Goal: Transaction & Acquisition: Purchase product/service

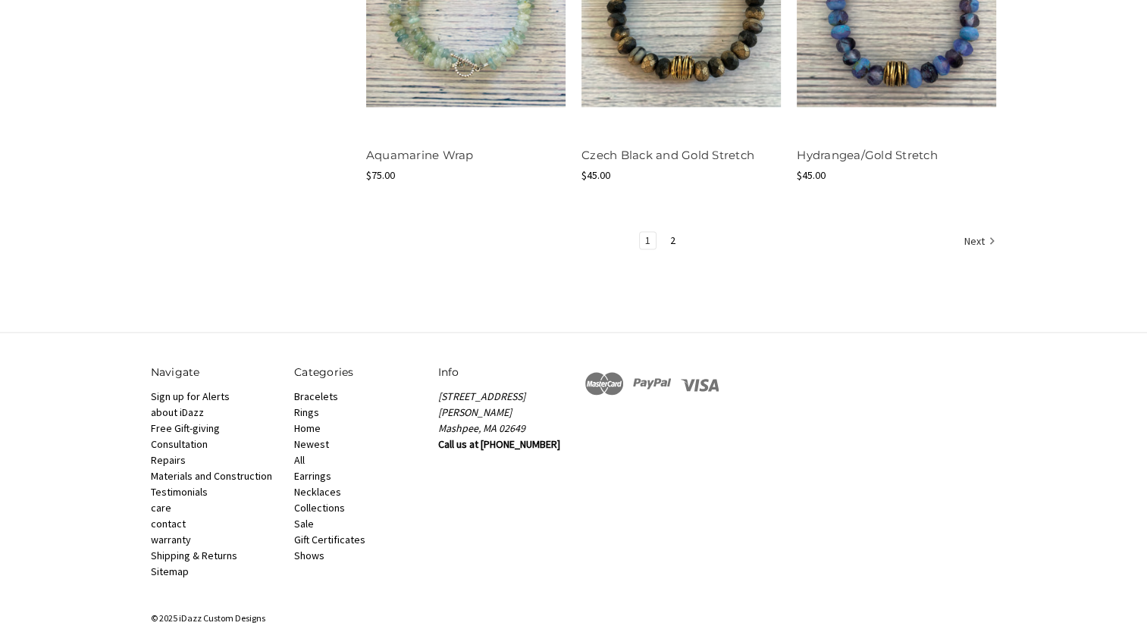
scroll to position [1994, 0]
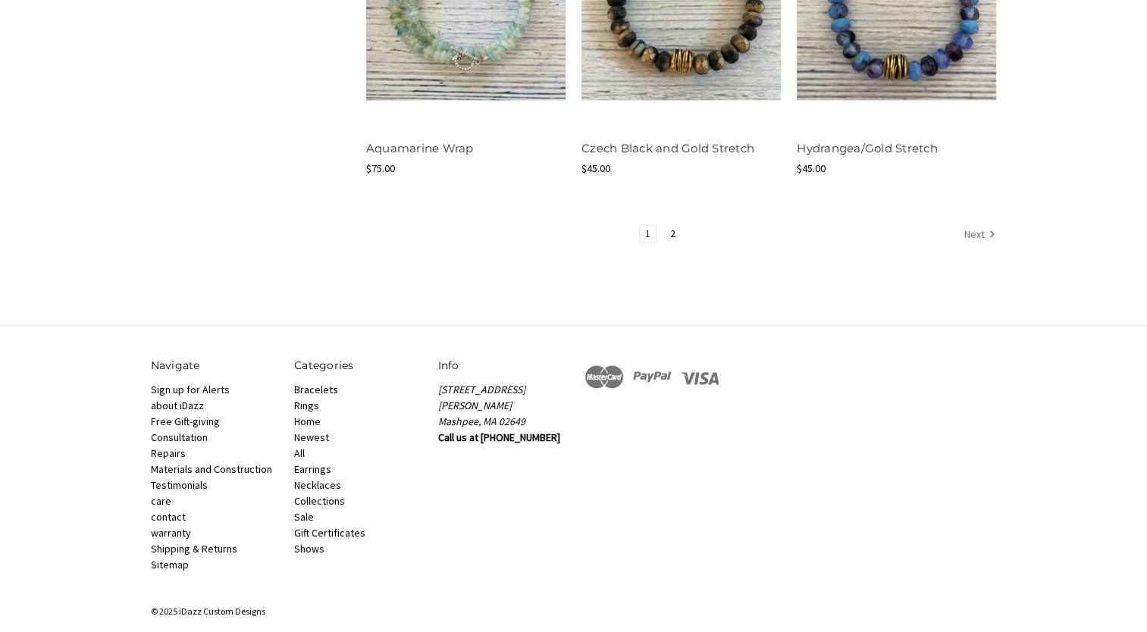
click at [979, 228] on link "Next" at bounding box center [977, 235] width 37 height 20
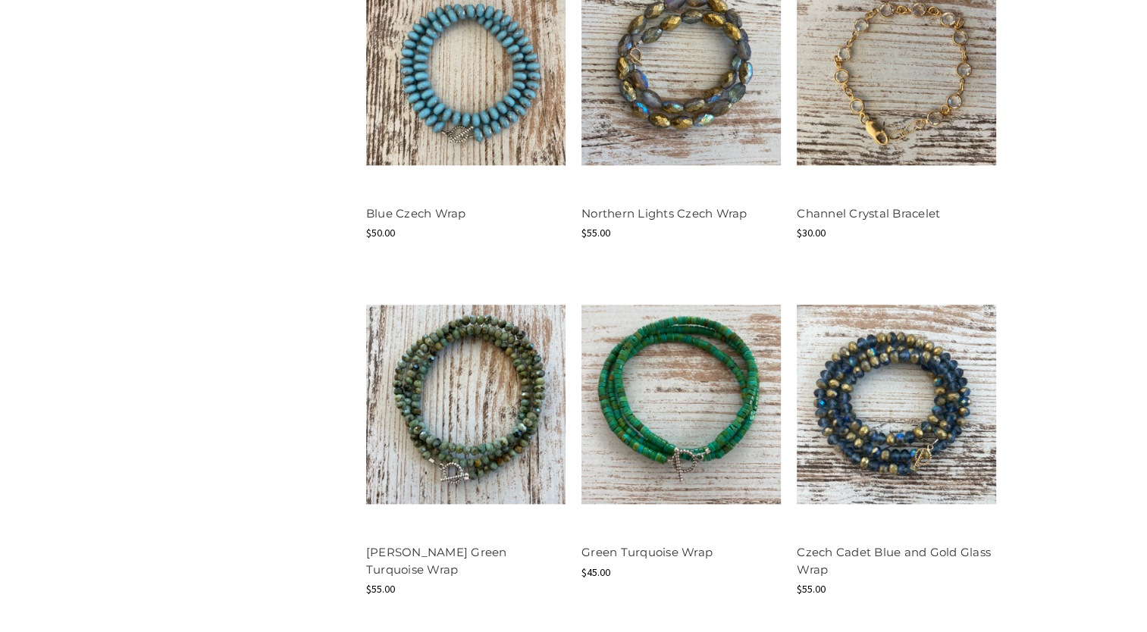
scroll to position [1668, 0]
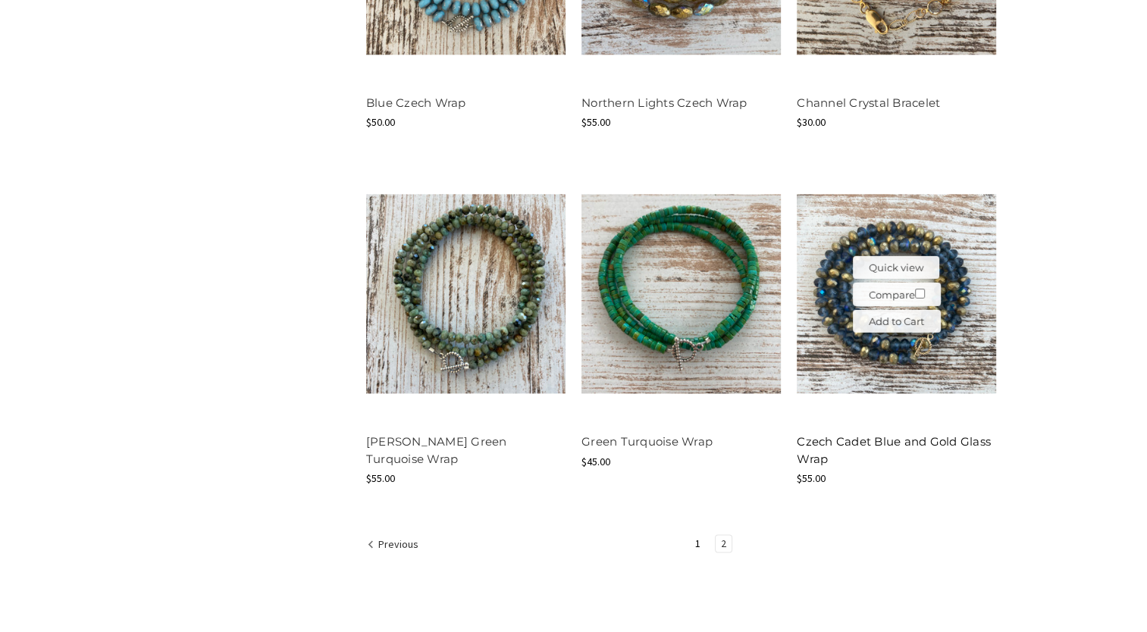
click at [883, 445] on link "Czech Cadet Blue and Gold Glass Wrap" at bounding box center [894, 451] width 194 height 32
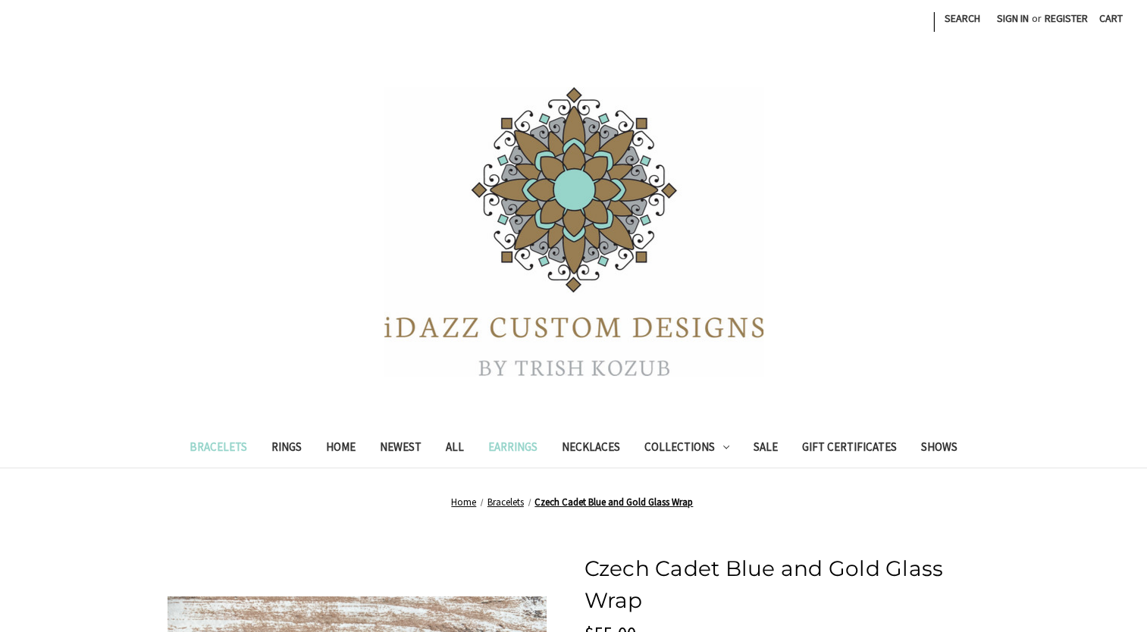
click at [502, 447] on link "Earrings" at bounding box center [513, 449] width 74 height 37
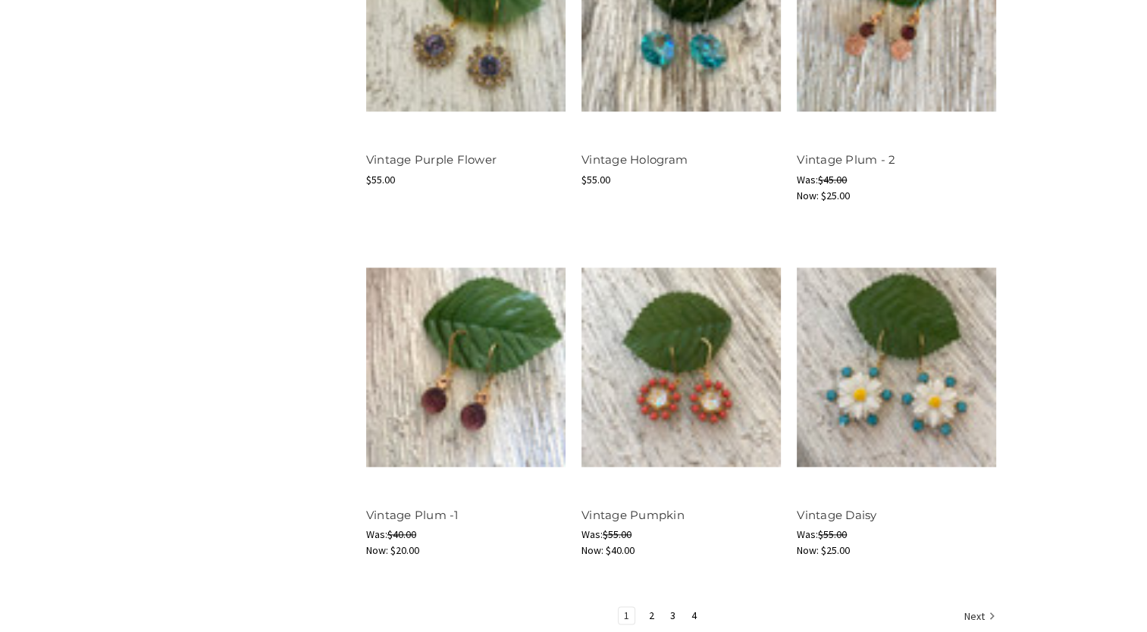
scroll to position [1668, 0]
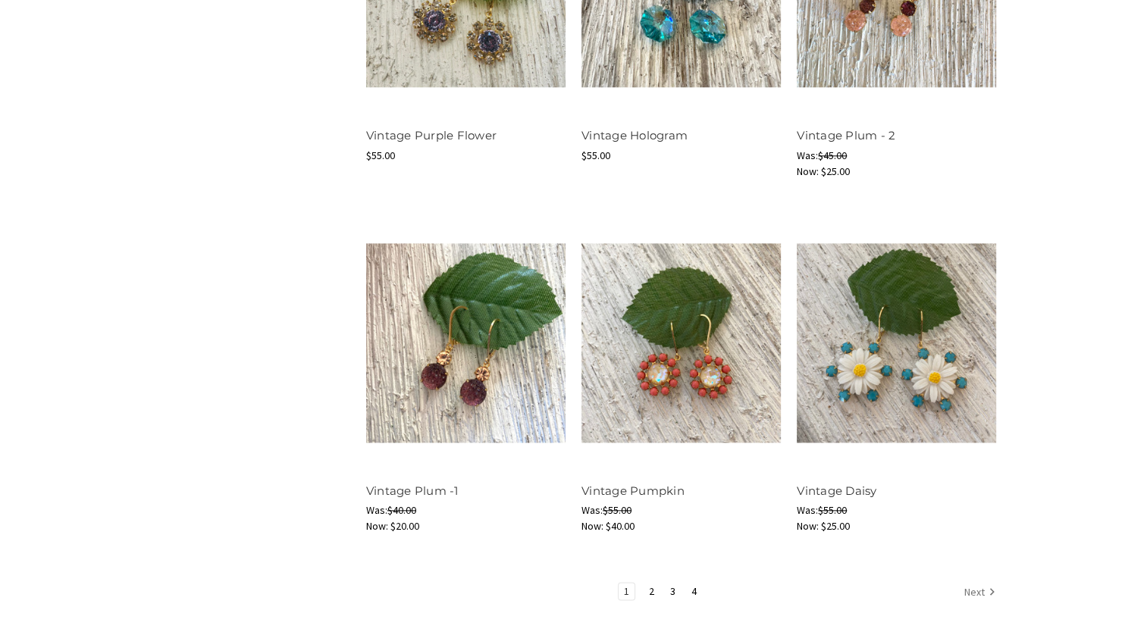
click at [978, 591] on link "Next" at bounding box center [977, 593] width 37 height 20
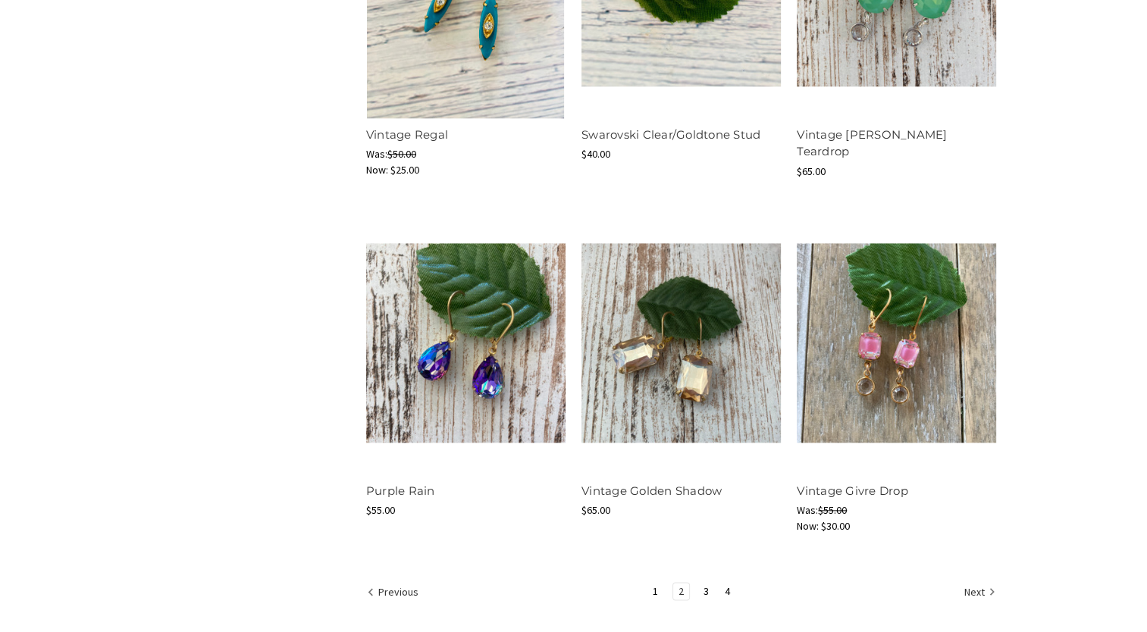
scroll to position [1896, 0]
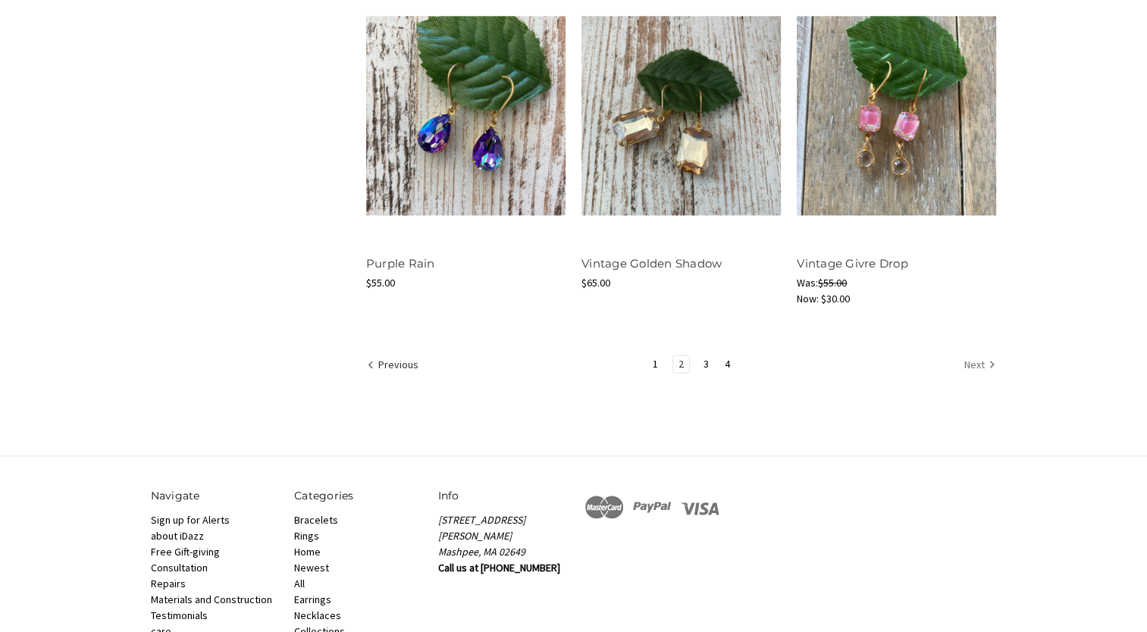
click at [974, 366] on link "Next" at bounding box center [977, 366] width 37 height 20
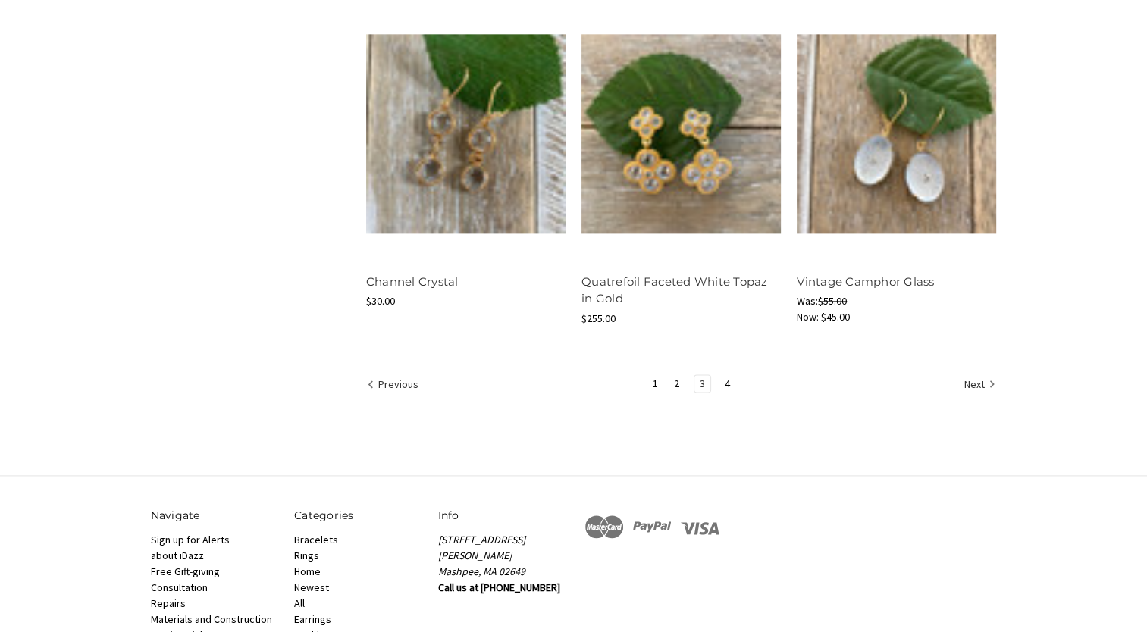
scroll to position [1896, 0]
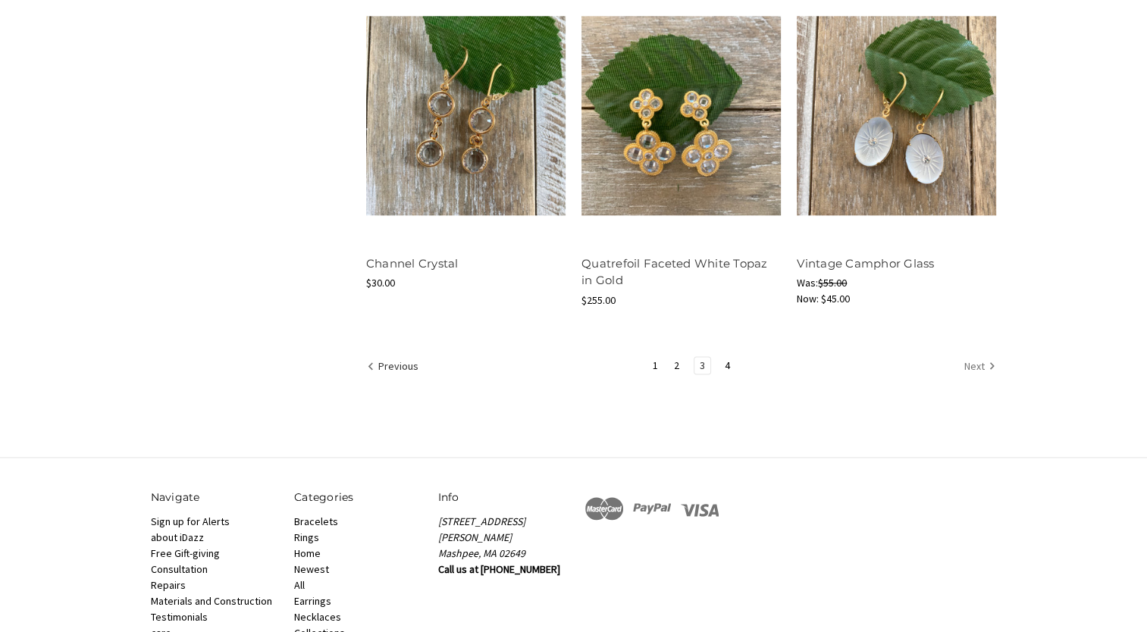
click at [981, 366] on link "Next" at bounding box center [977, 367] width 37 height 20
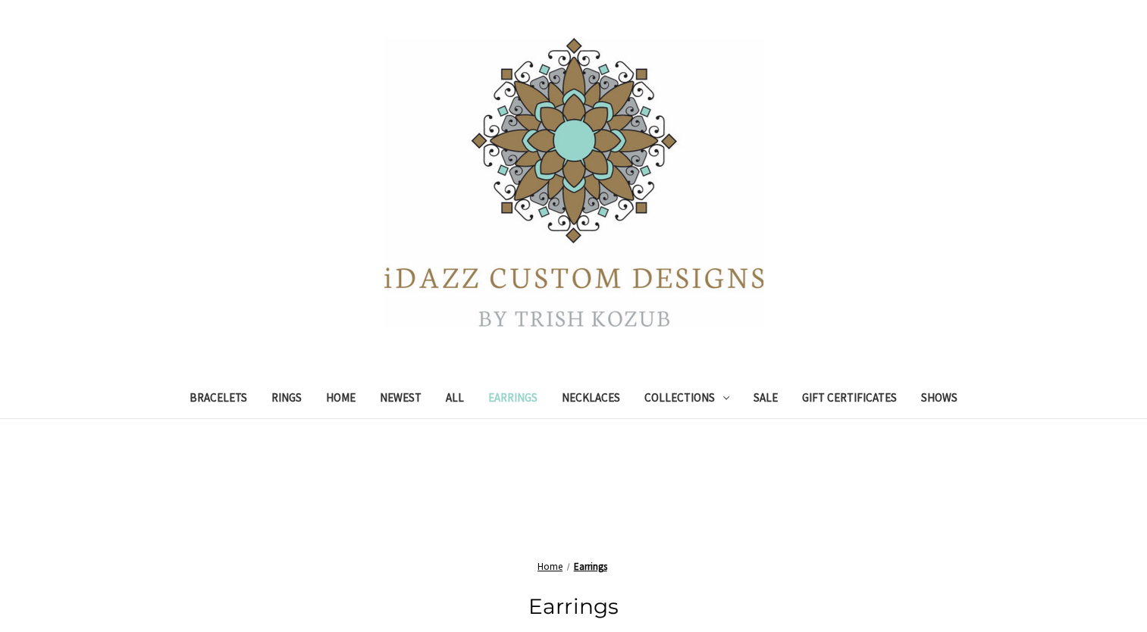
scroll to position [76, 0]
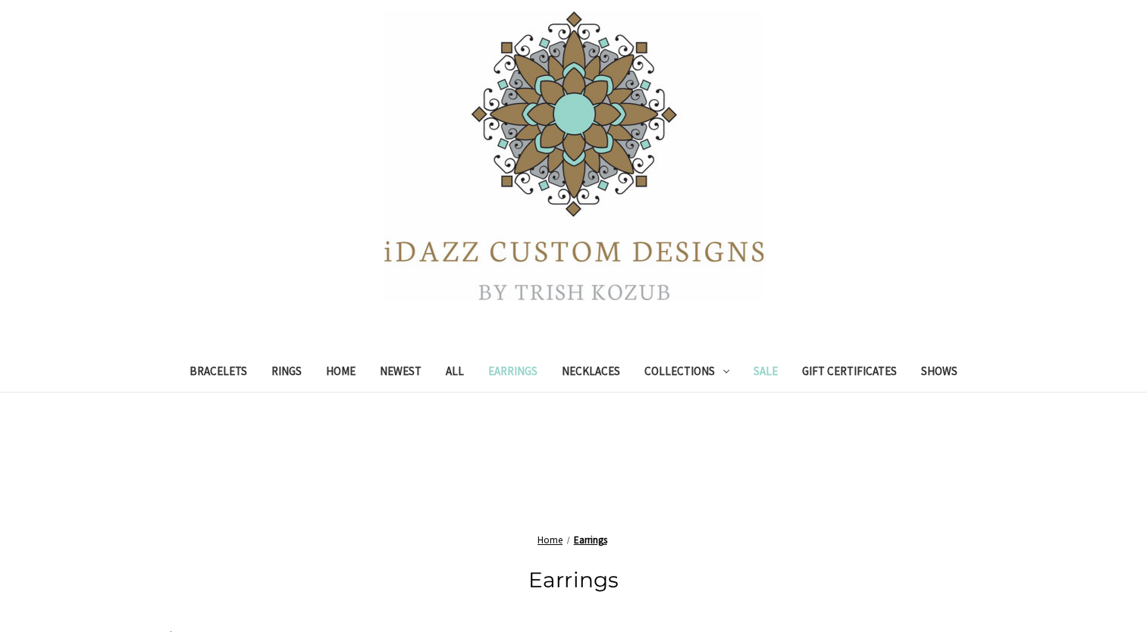
click at [761, 373] on link "Sale" at bounding box center [766, 373] width 49 height 37
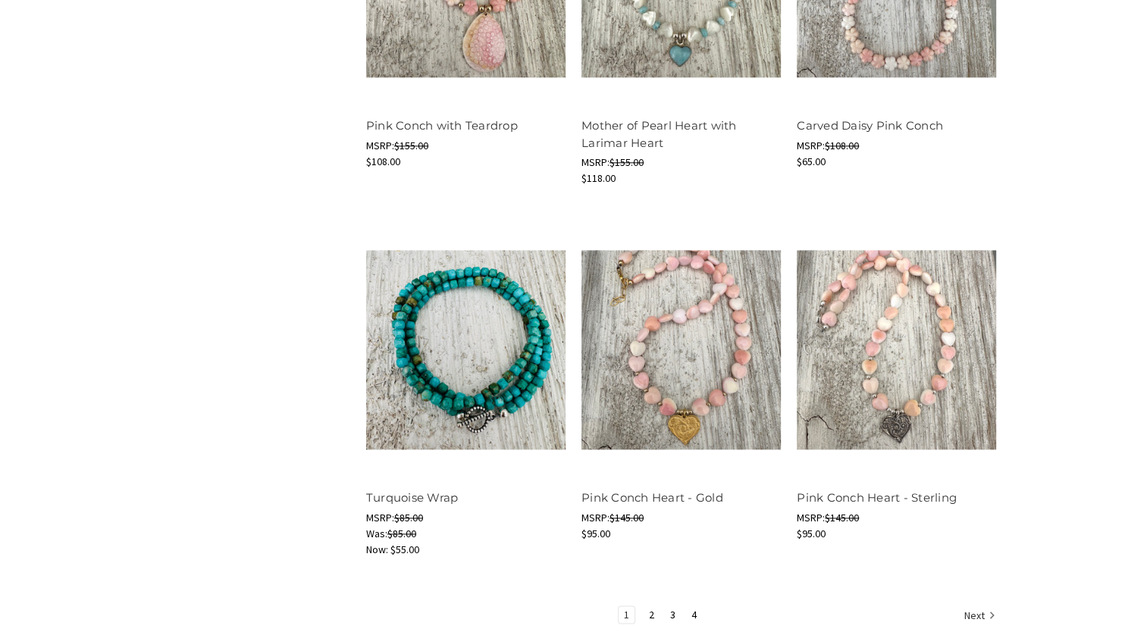
scroll to position [1896, 0]
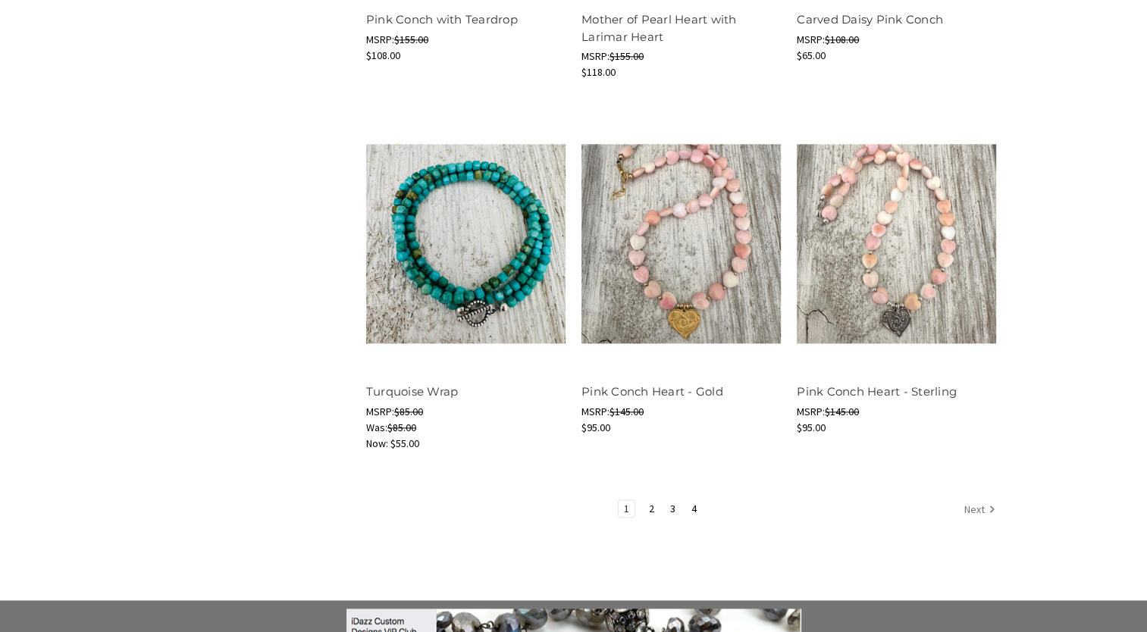
click at [972, 501] on link "Next" at bounding box center [977, 511] width 37 height 20
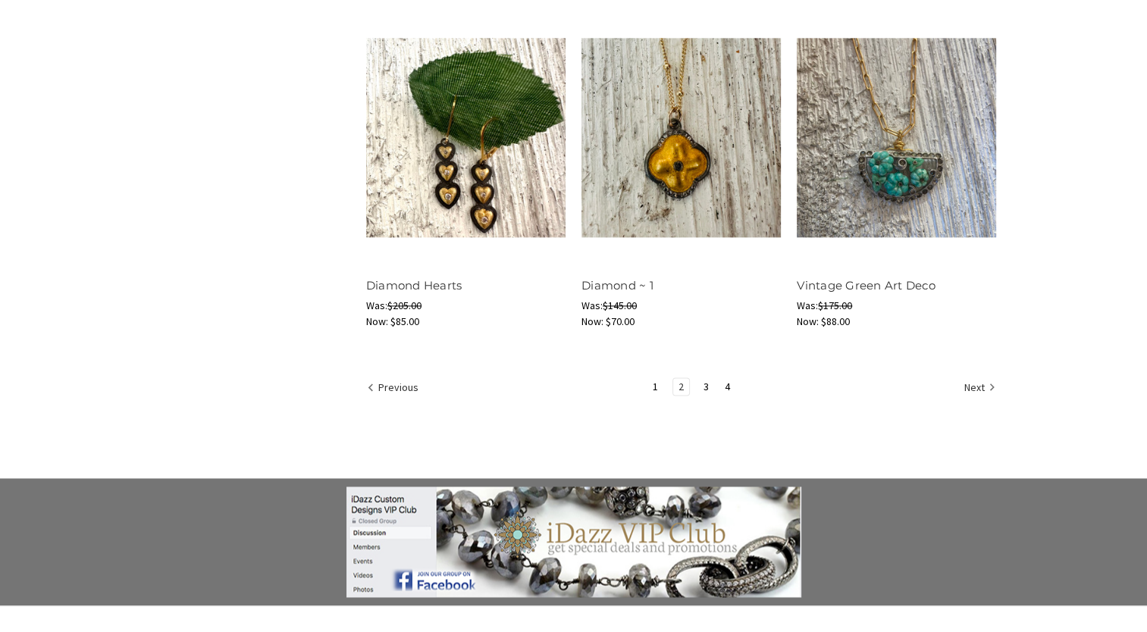
scroll to position [1972, 0]
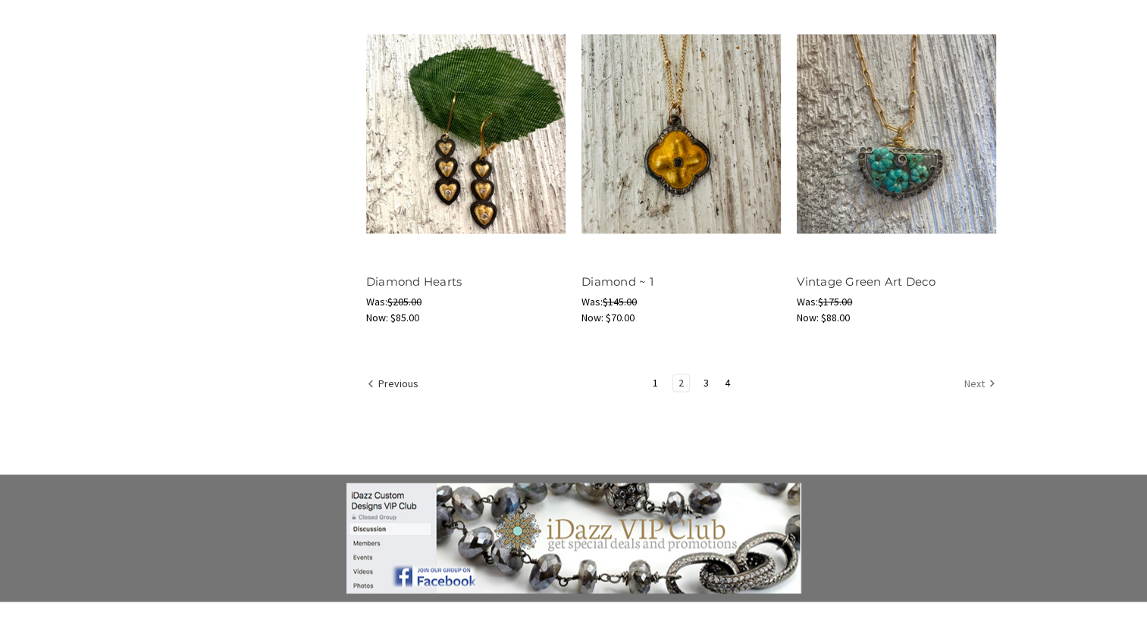
click at [973, 381] on link "Next" at bounding box center [977, 385] width 37 height 20
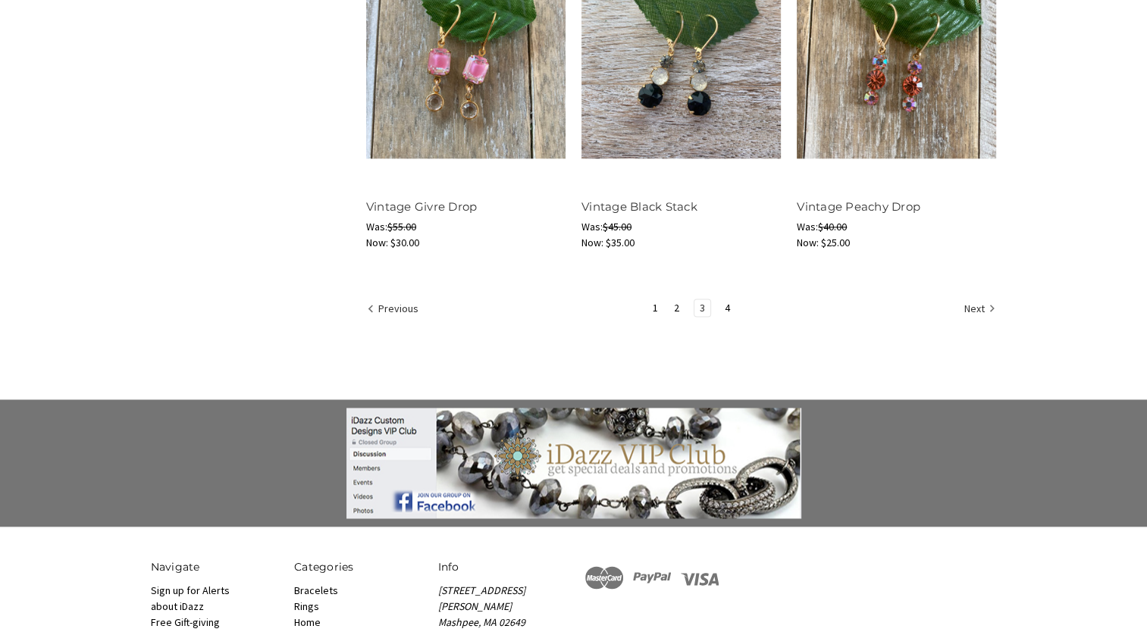
scroll to position [2048, 0]
click at [976, 305] on link "Next" at bounding box center [977, 309] width 37 height 20
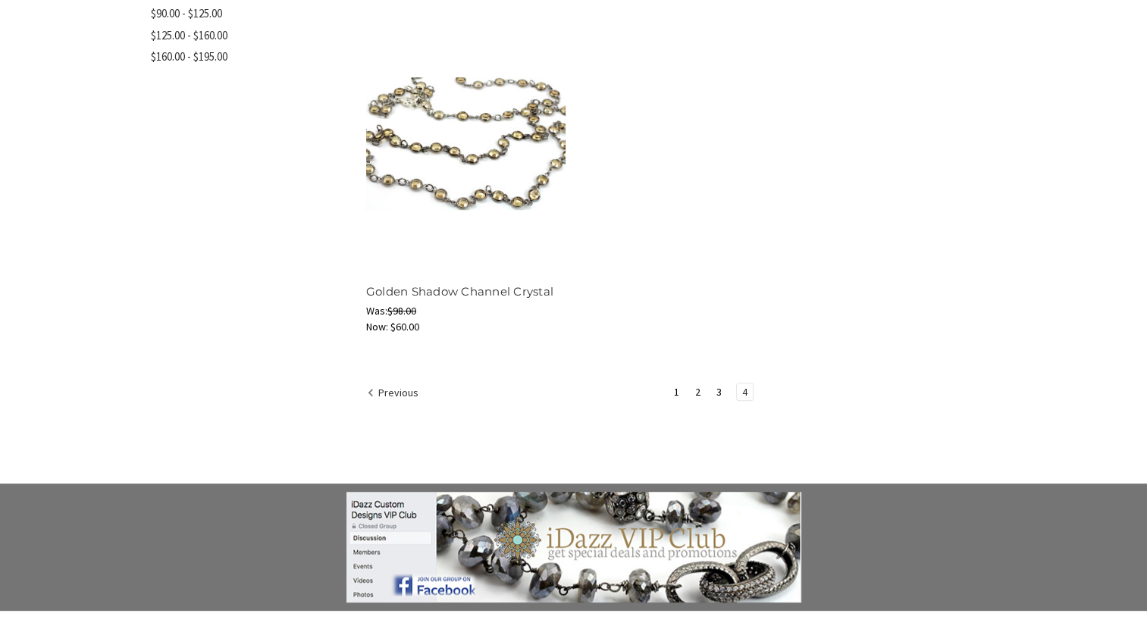
scroll to position [910, 0]
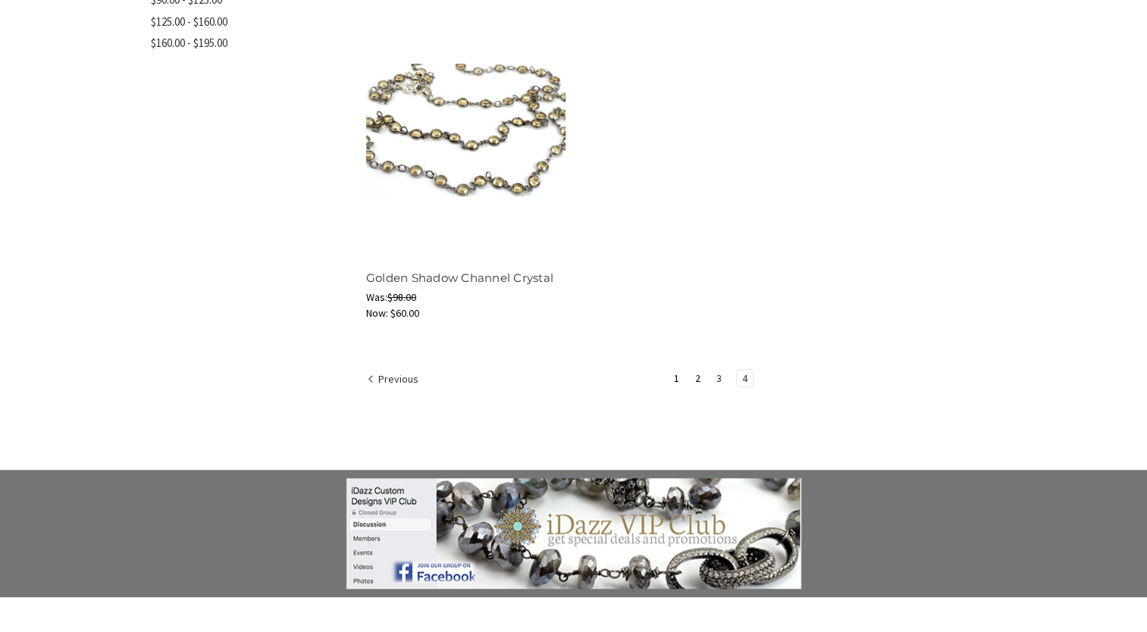
click at [720, 374] on link "3" at bounding box center [719, 378] width 16 height 17
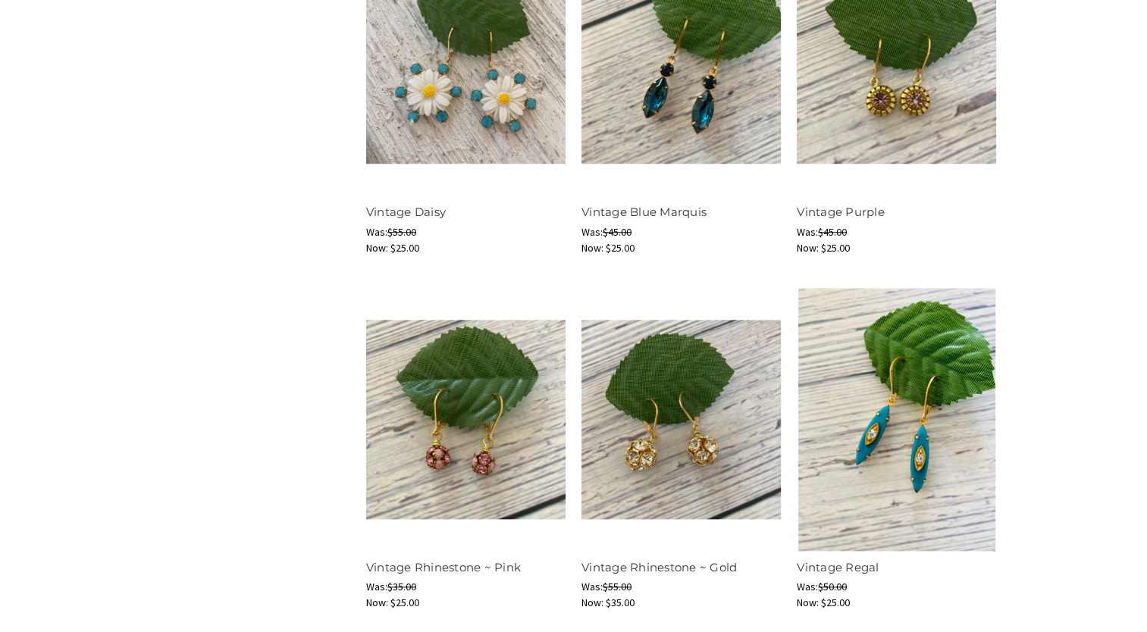
scroll to position [1365, 0]
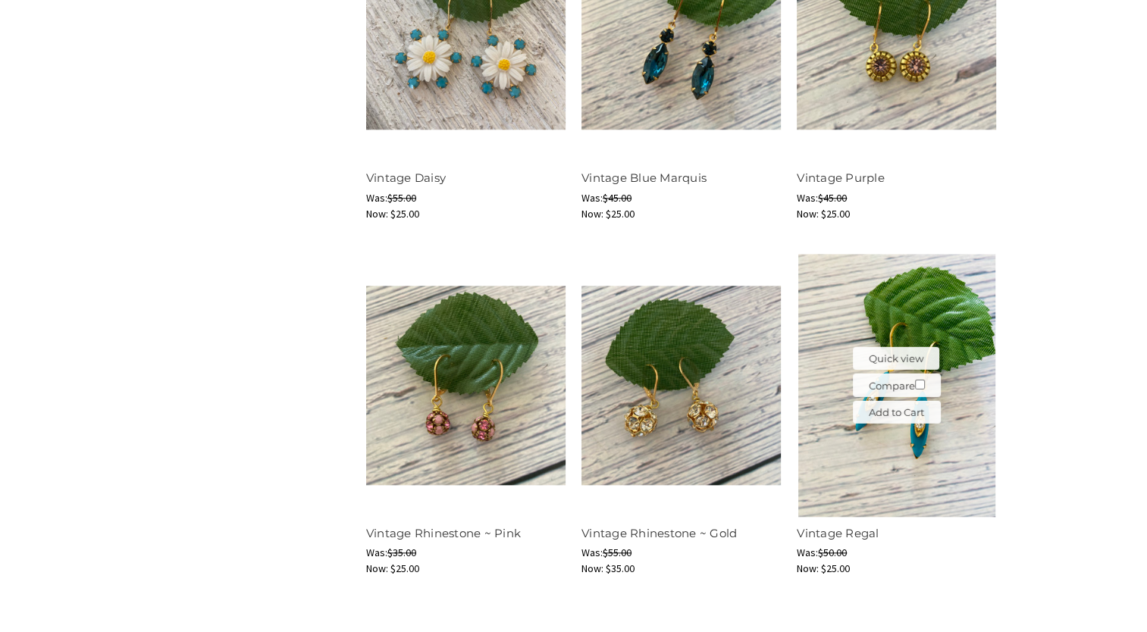
click at [953, 400] on img at bounding box center [896, 385] width 199 height 263
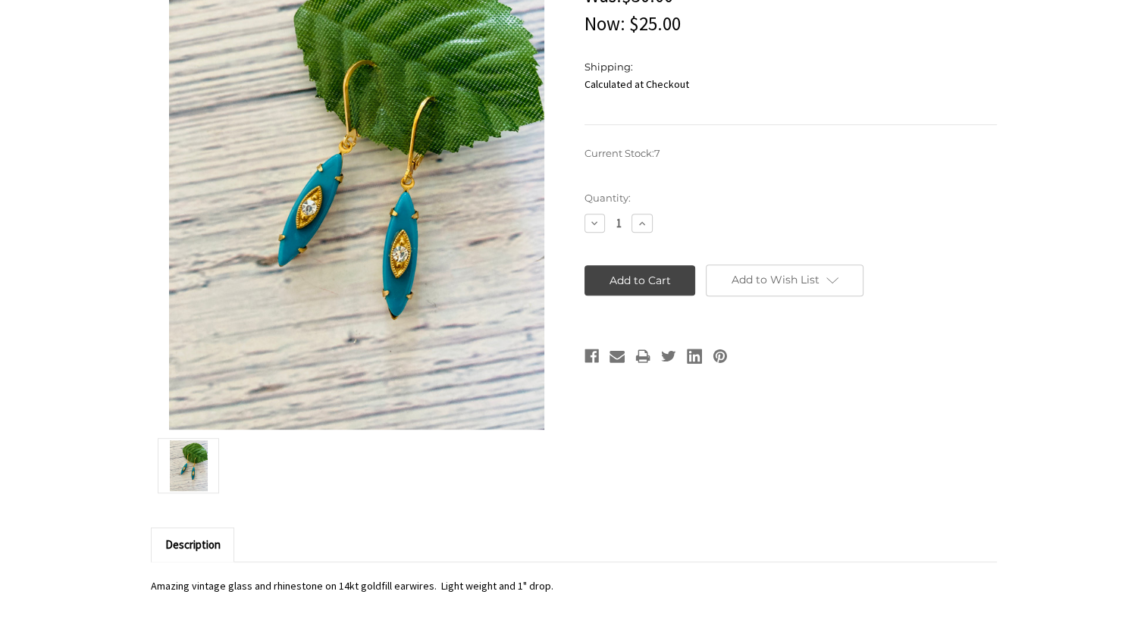
scroll to position [228, 0]
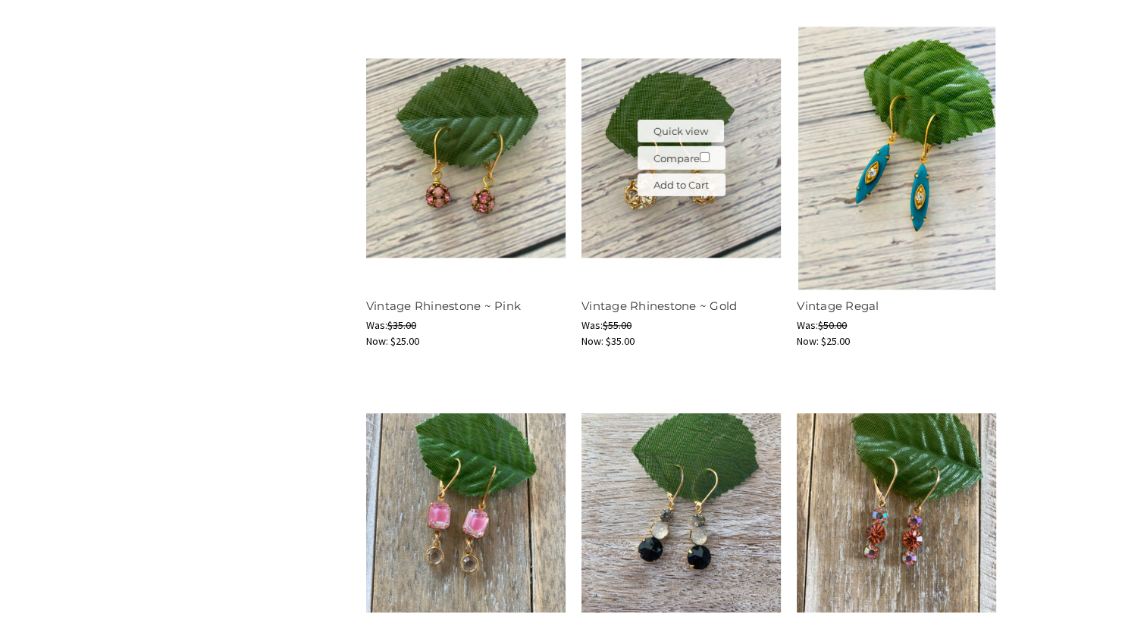
scroll to position [1820, 0]
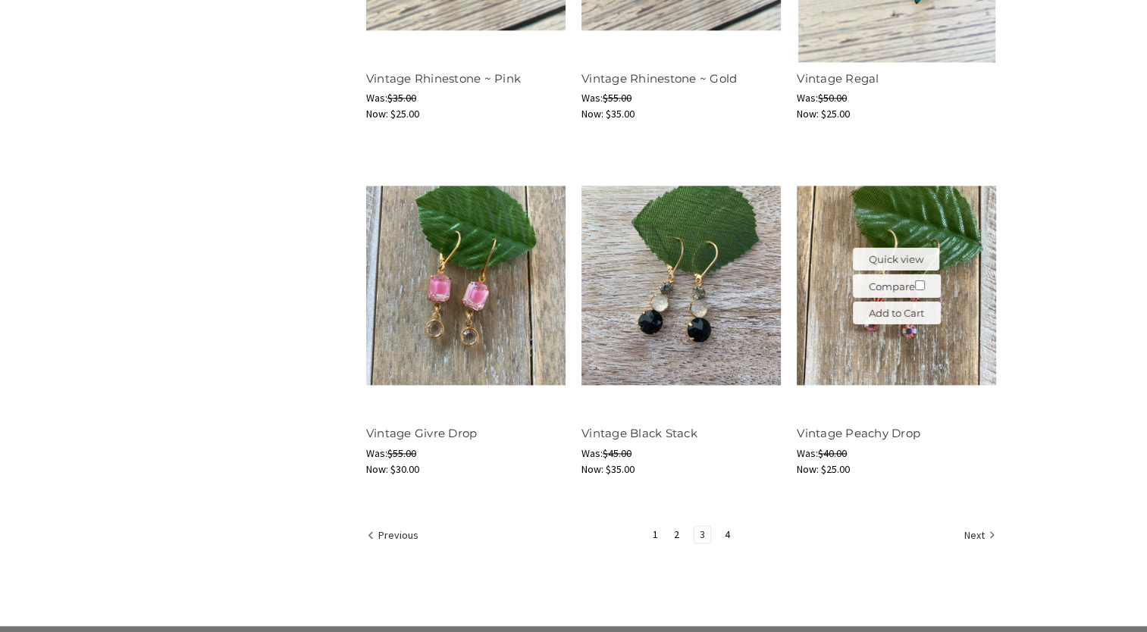
click at [959, 321] on img at bounding box center [896, 285] width 199 height 199
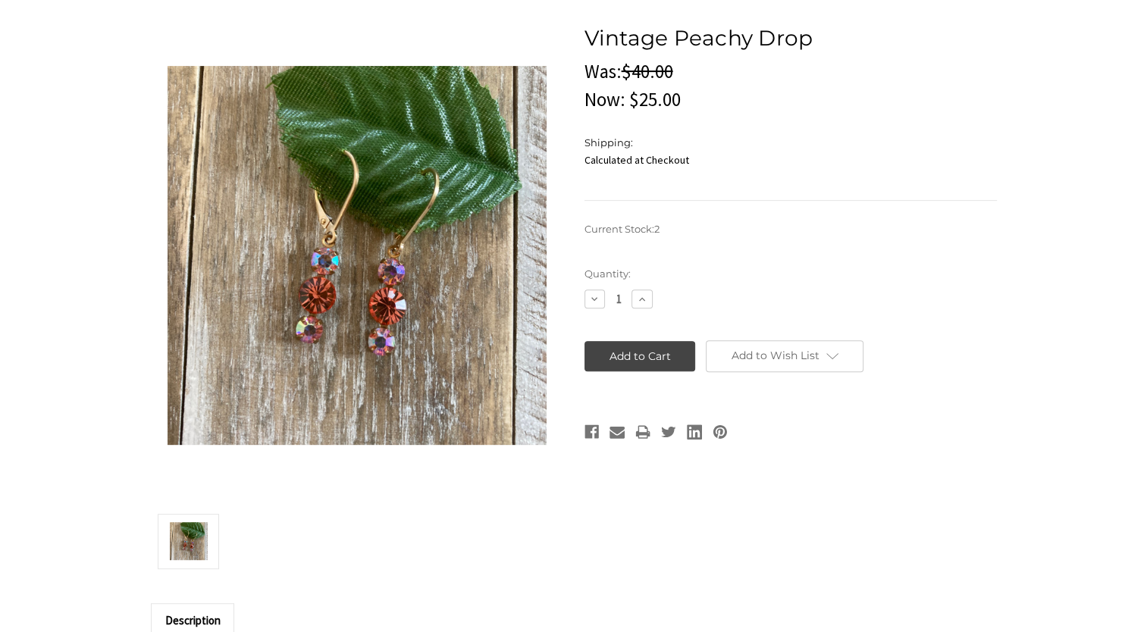
scroll to position [531, 0]
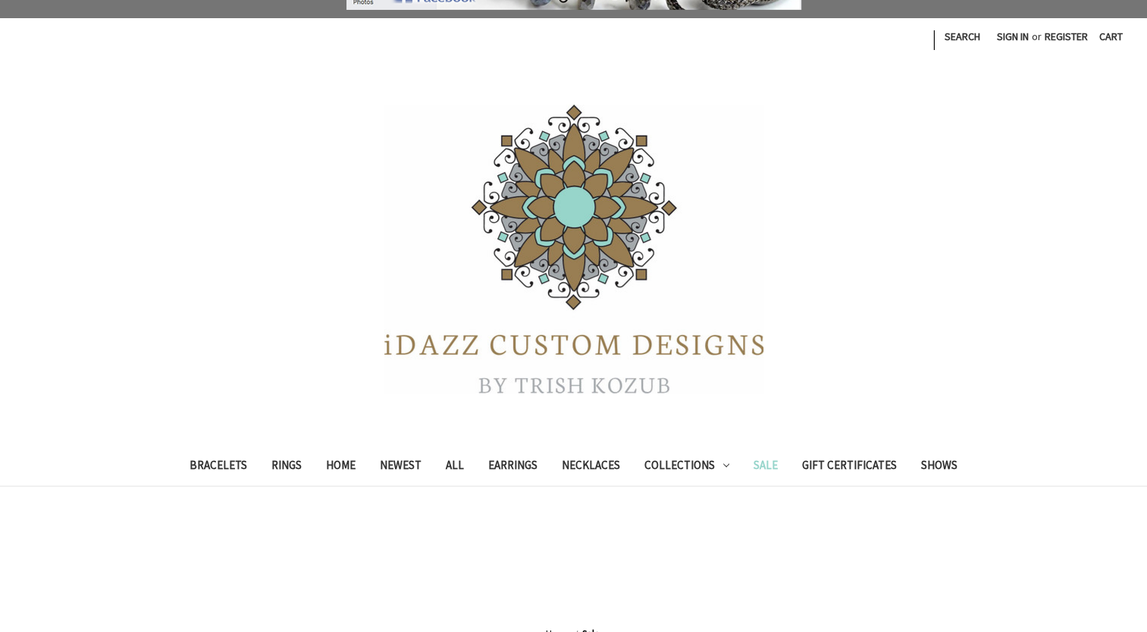
scroll to position [228, 0]
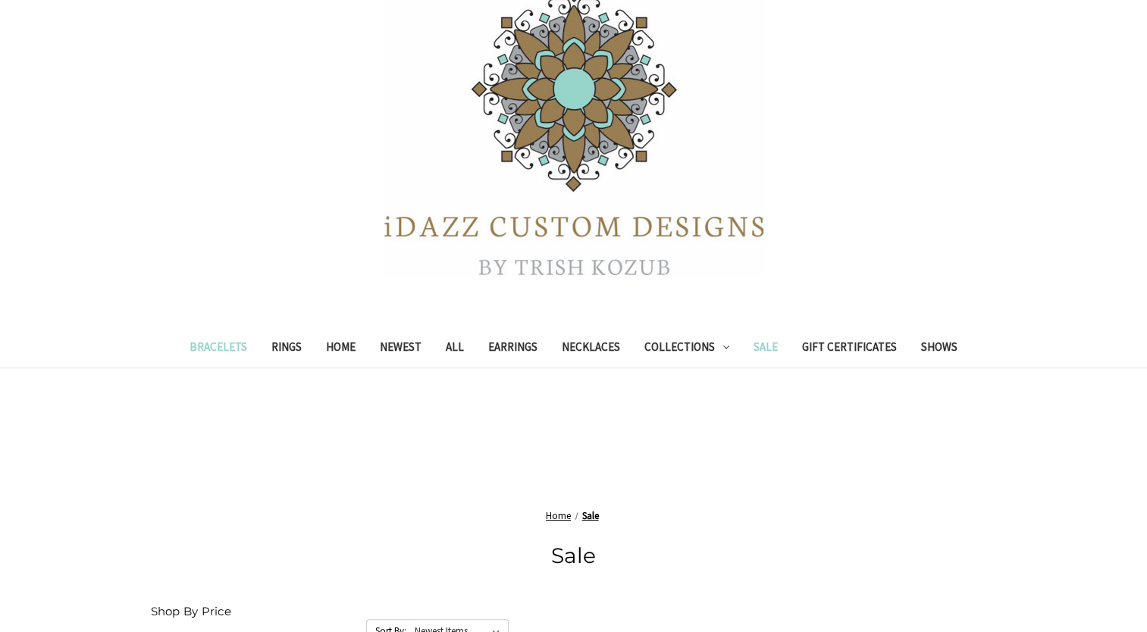
click at [203, 345] on link "Bracelets" at bounding box center [218, 349] width 82 height 37
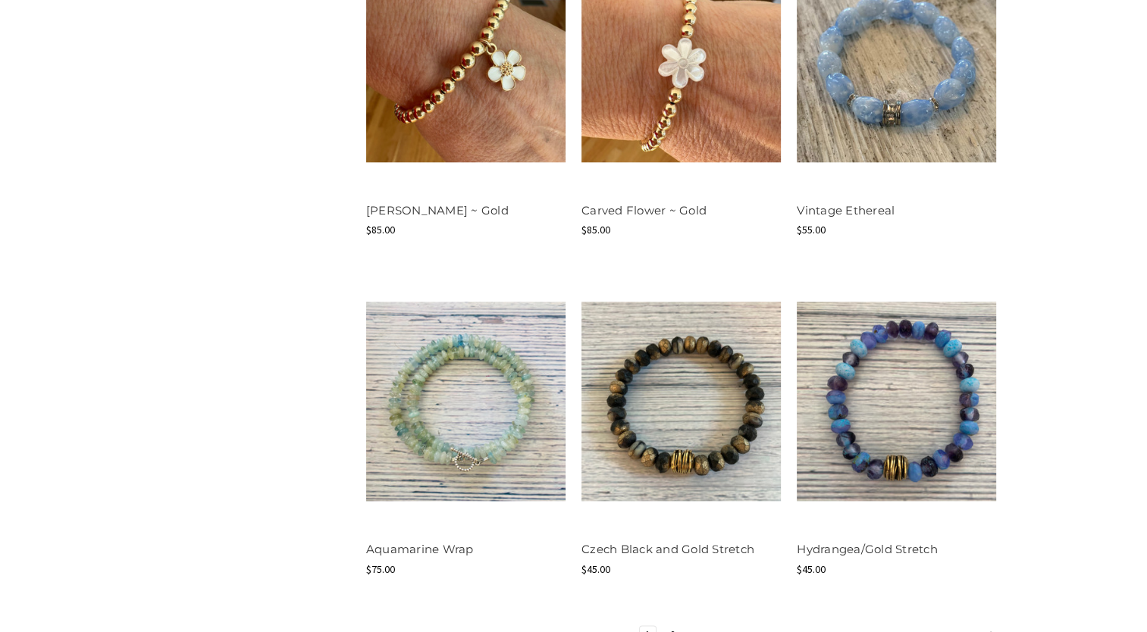
scroll to position [1972, 0]
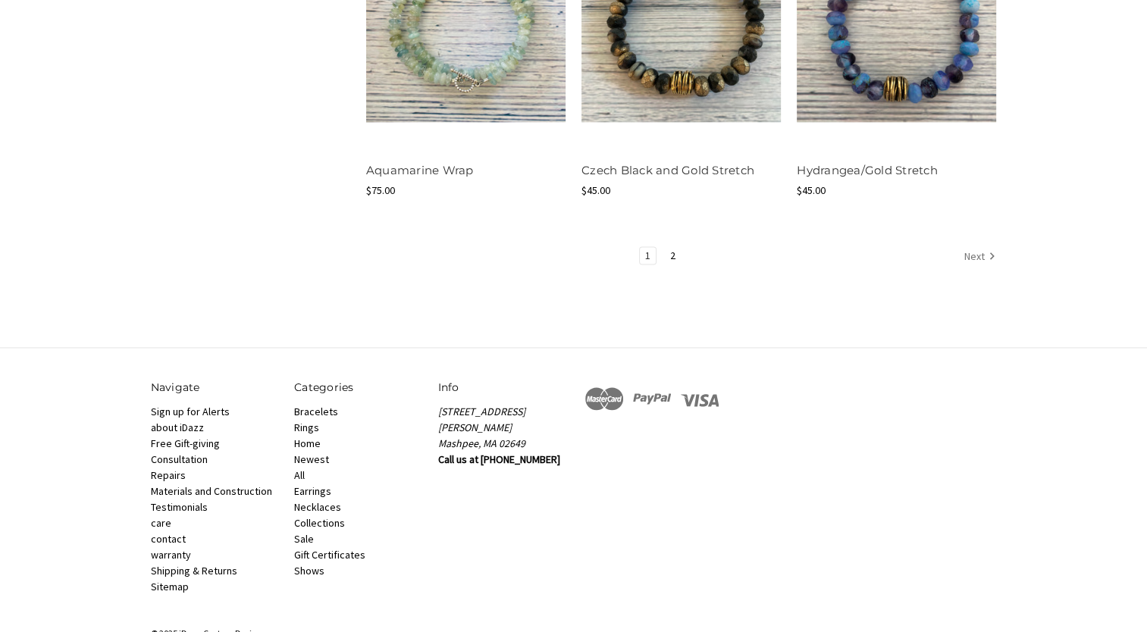
click at [983, 257] on link "Next" at bounding box center [977, 257] width 37 height 20
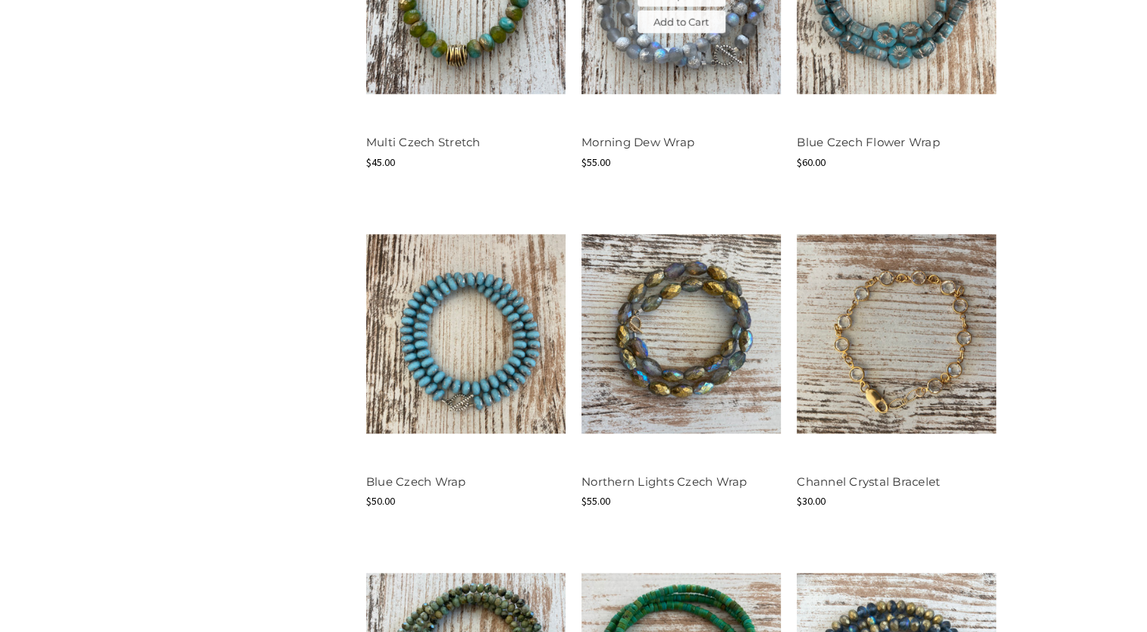
scroll to position [1593, 0]
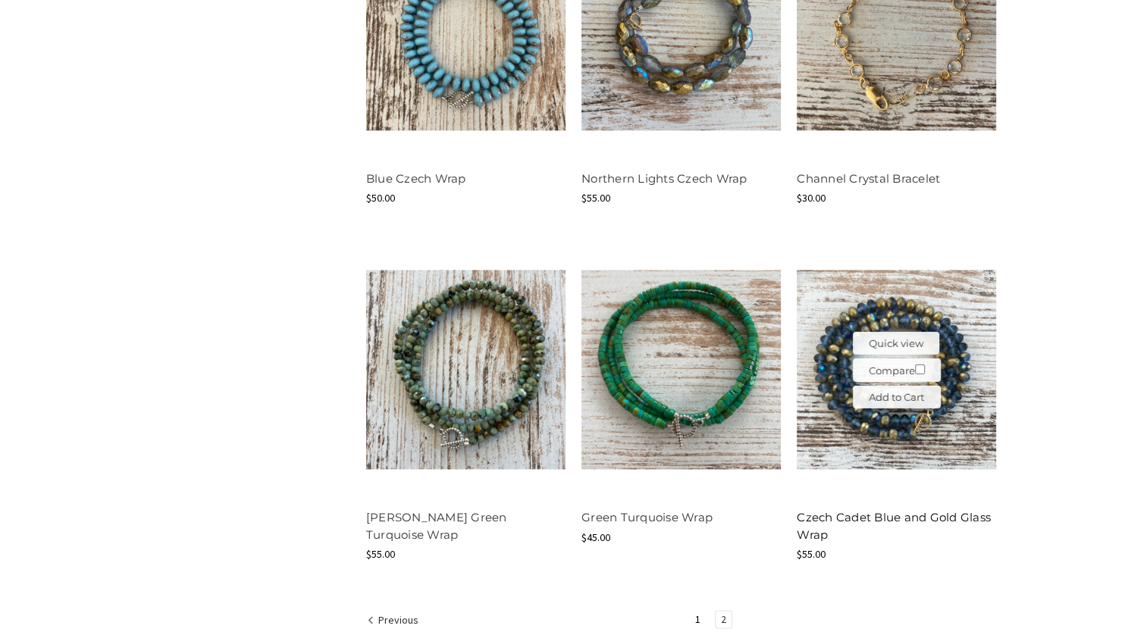
click at [896, 519] on link "Czech Cadet Blue and Gold Glass Wrap" at bounding box center [894, 526] width 194 height 32
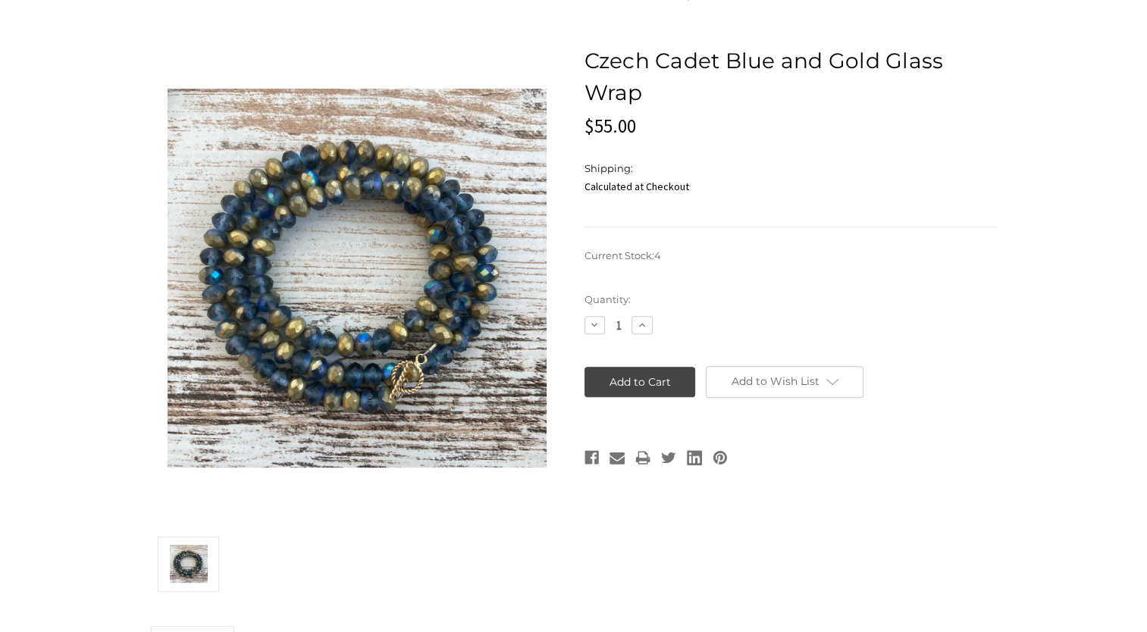
scroll to position [379, 0]
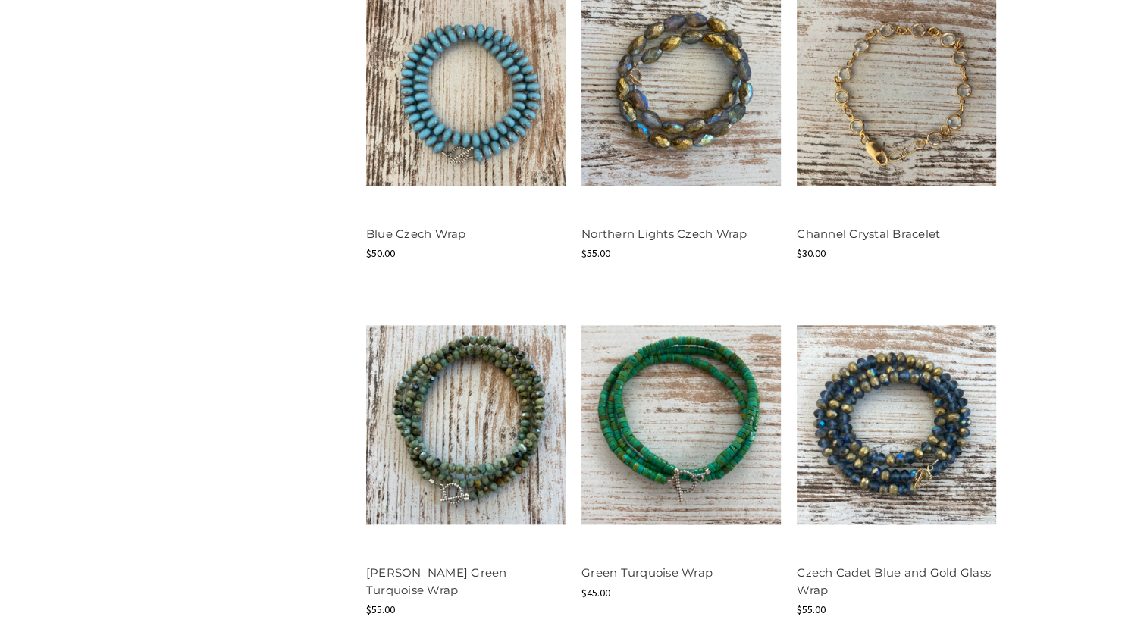
scroll to position [1441, 0]
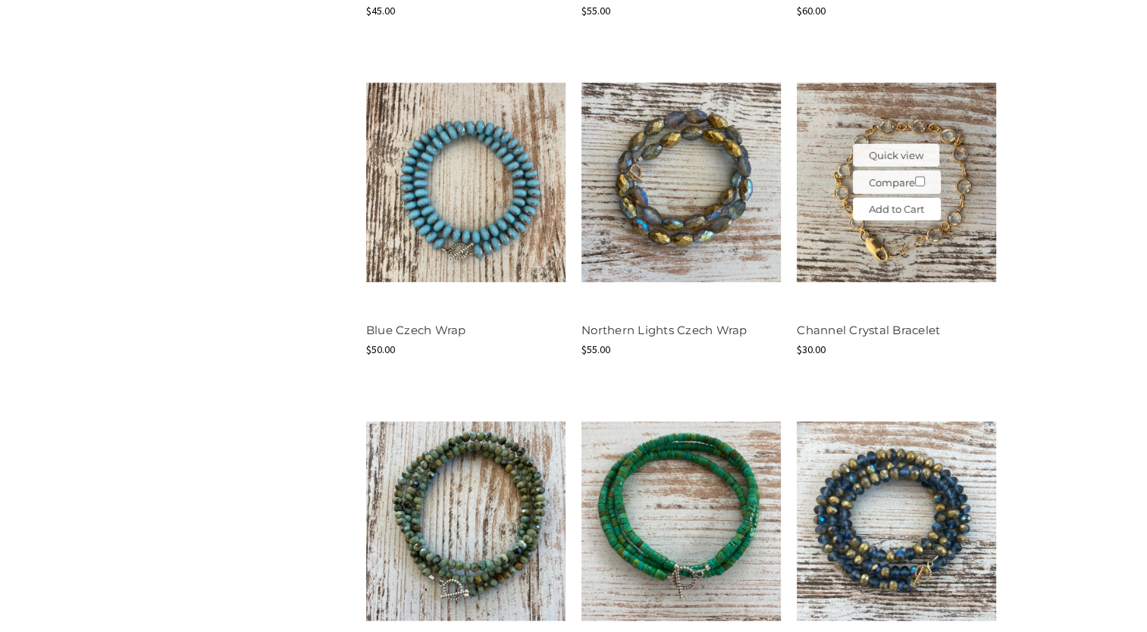
click at [893, 210] on link "Add to Cart" at bounding box center [897, 209] width 88 height 23
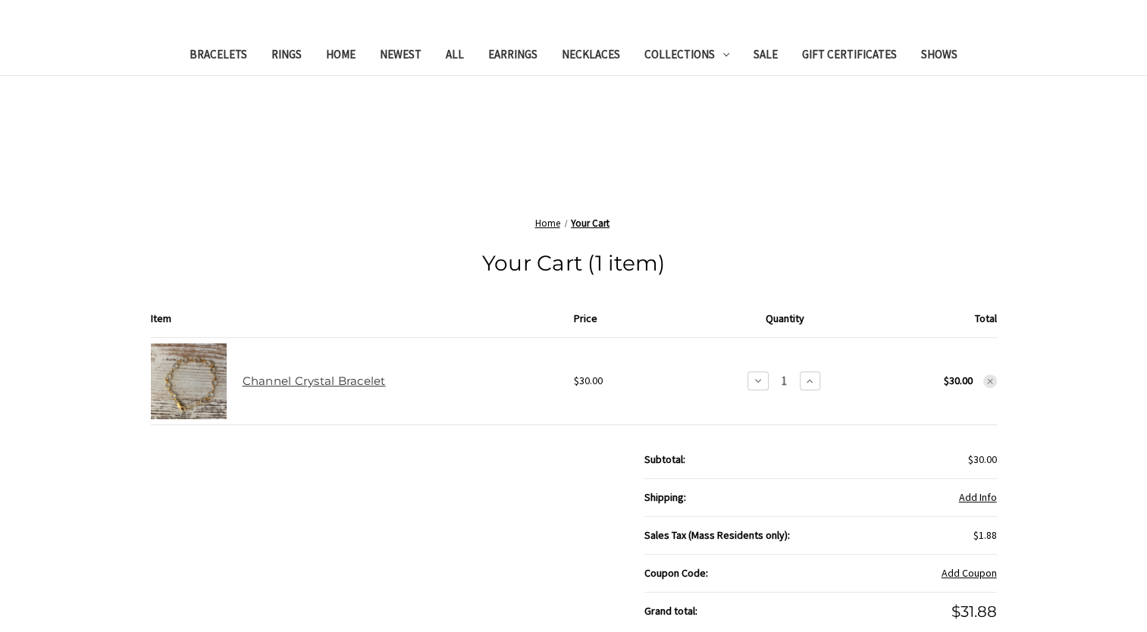
scroll to position [531, 0]
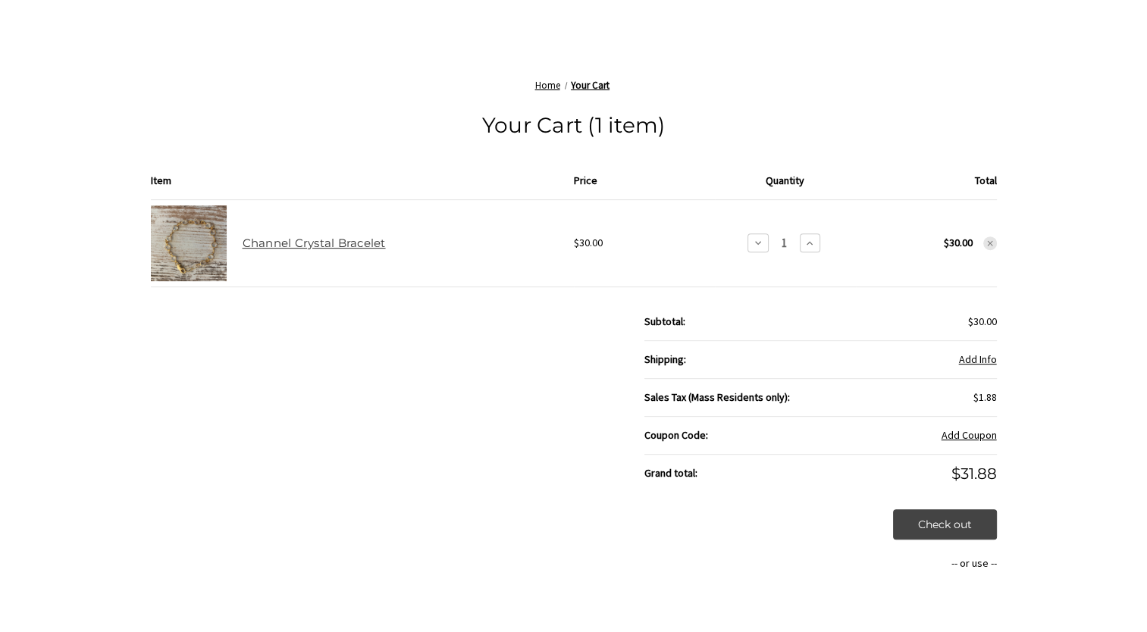
click at [209, 253] on td at bounding box center [189, 242] width 76 height 87
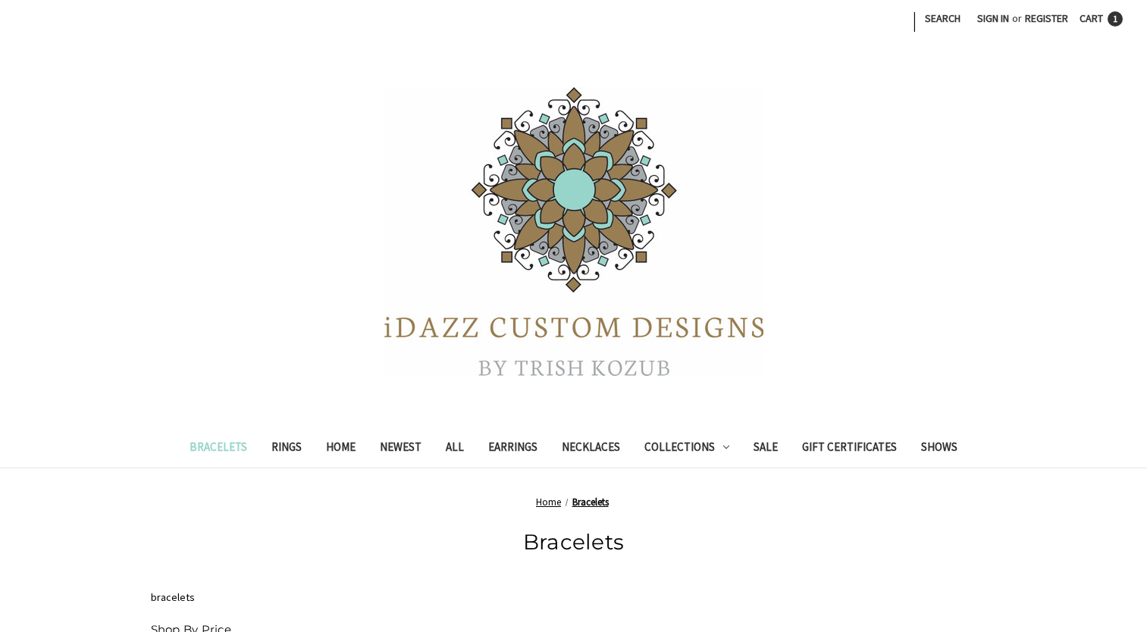
scroll to position [1441, 0]
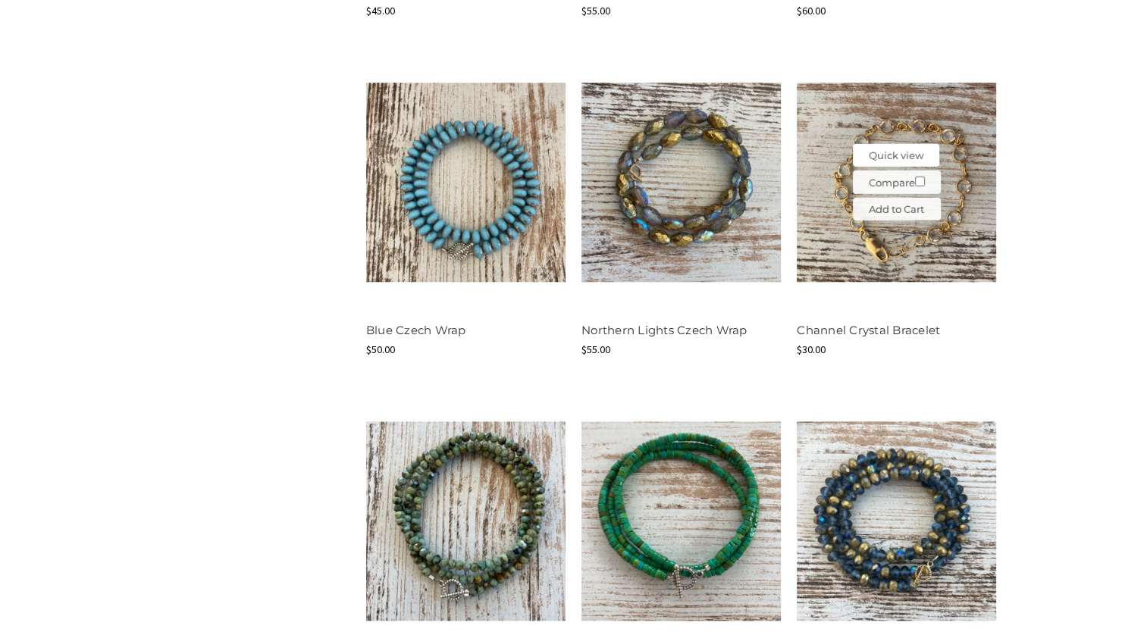
click at [884, 153] on button "Quick view" at bounding box center [896, 155] width 86 height 23
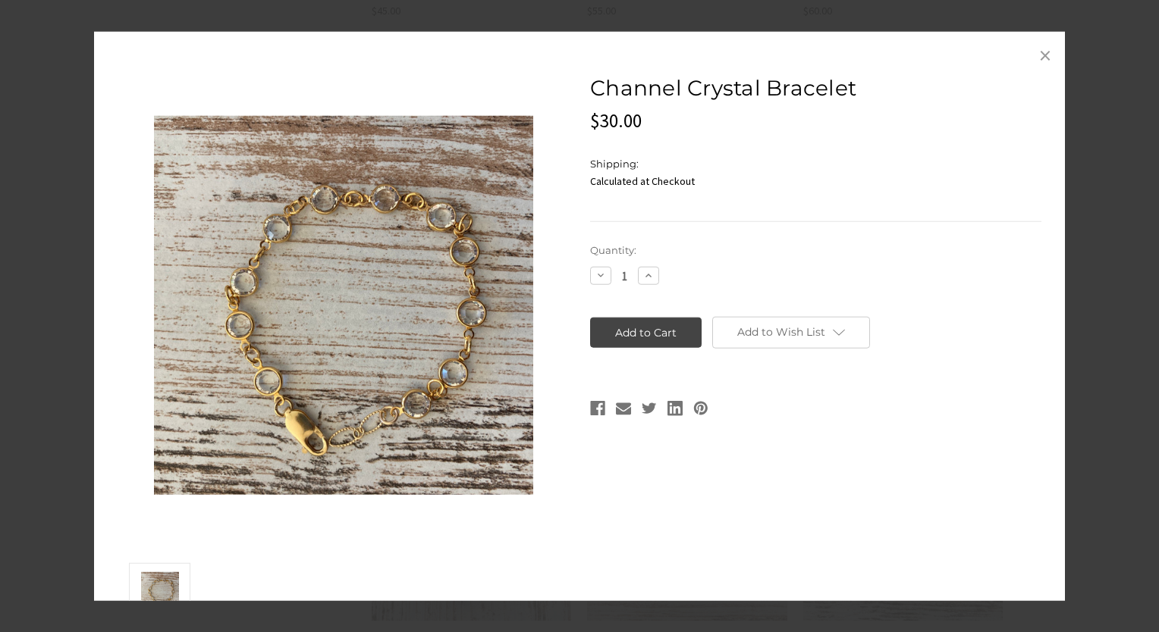
click at [1037, 56] on link "×" at bounding box center [1045, 54] width 24 height 24
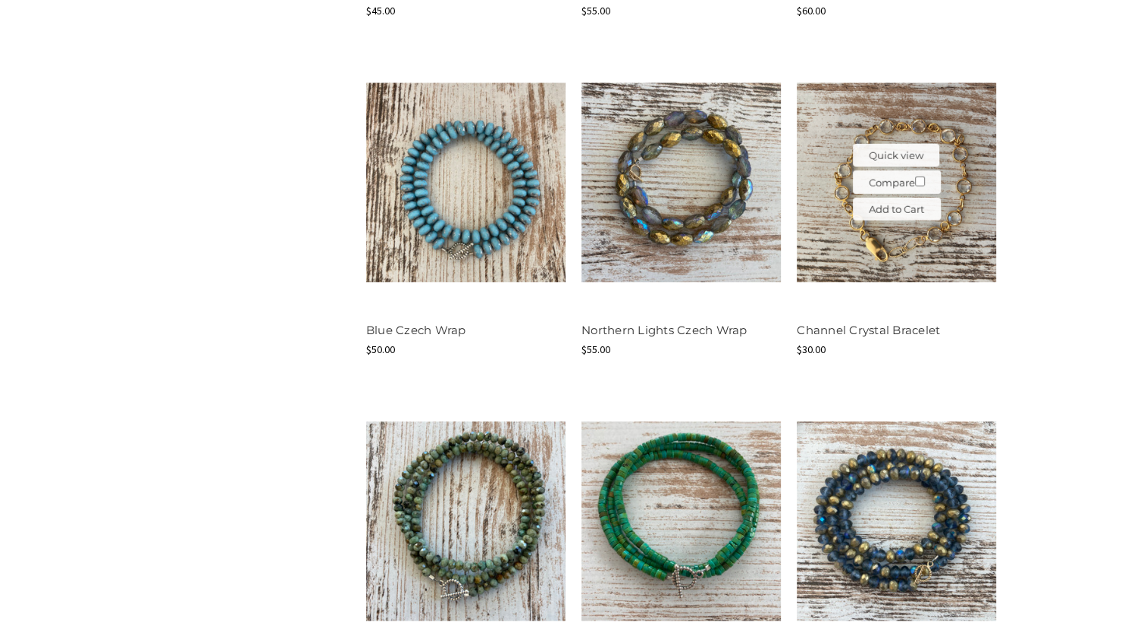
click at [953, 231] on img at bounding box center [896, 182] width 199 height 199
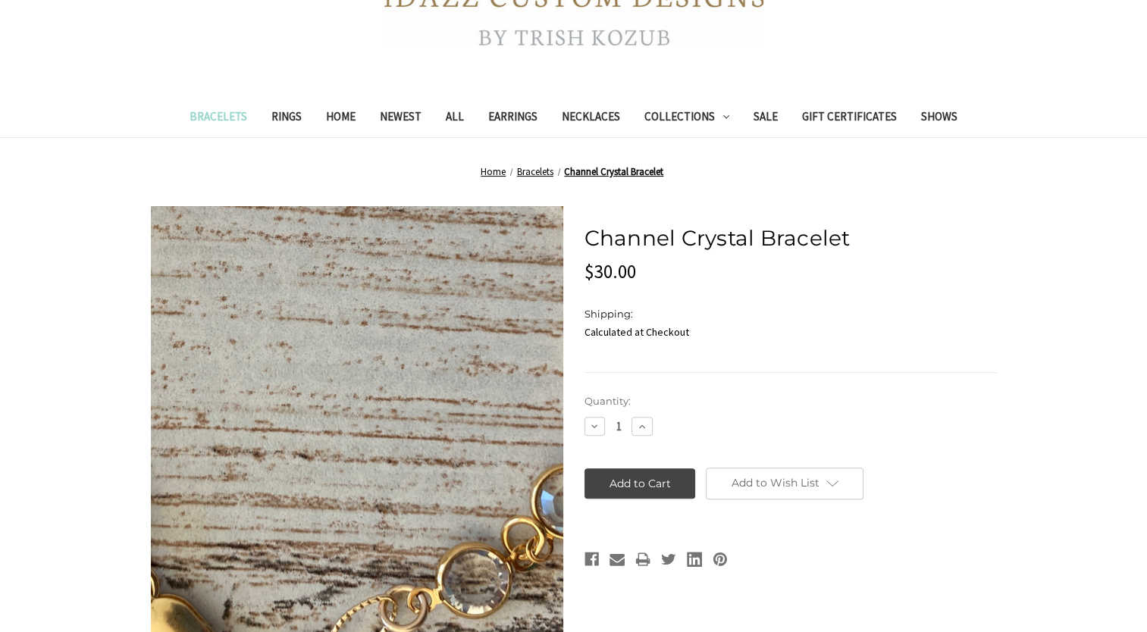
scroll to position [152, 0]
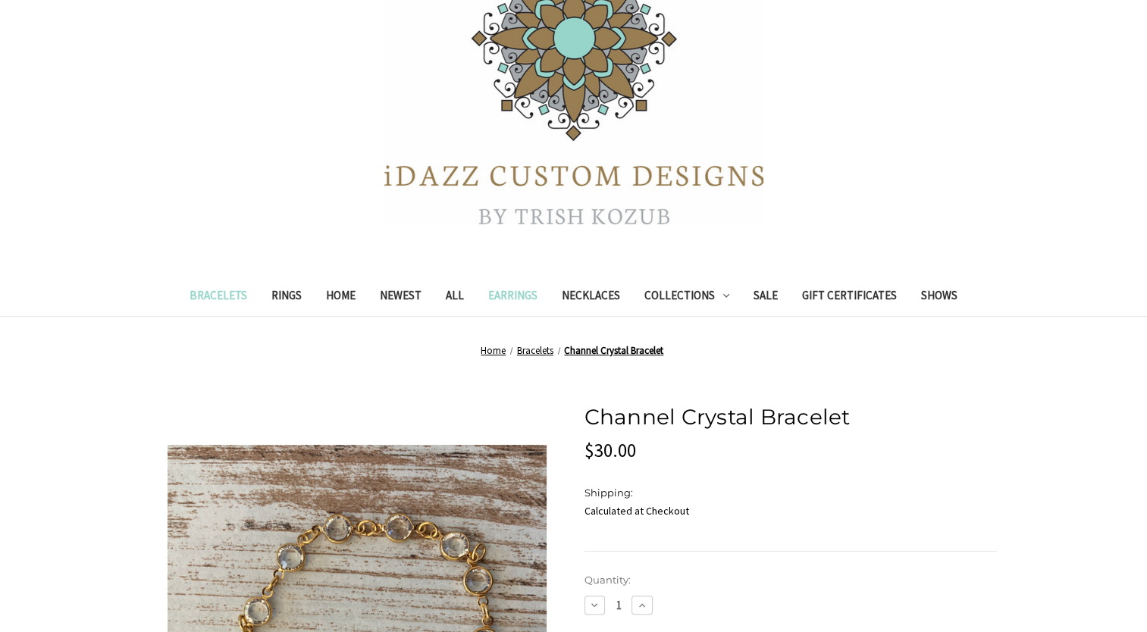
click at [513, 296] on link "Earrings" at bounding box center [513, 297] width 74 height 37
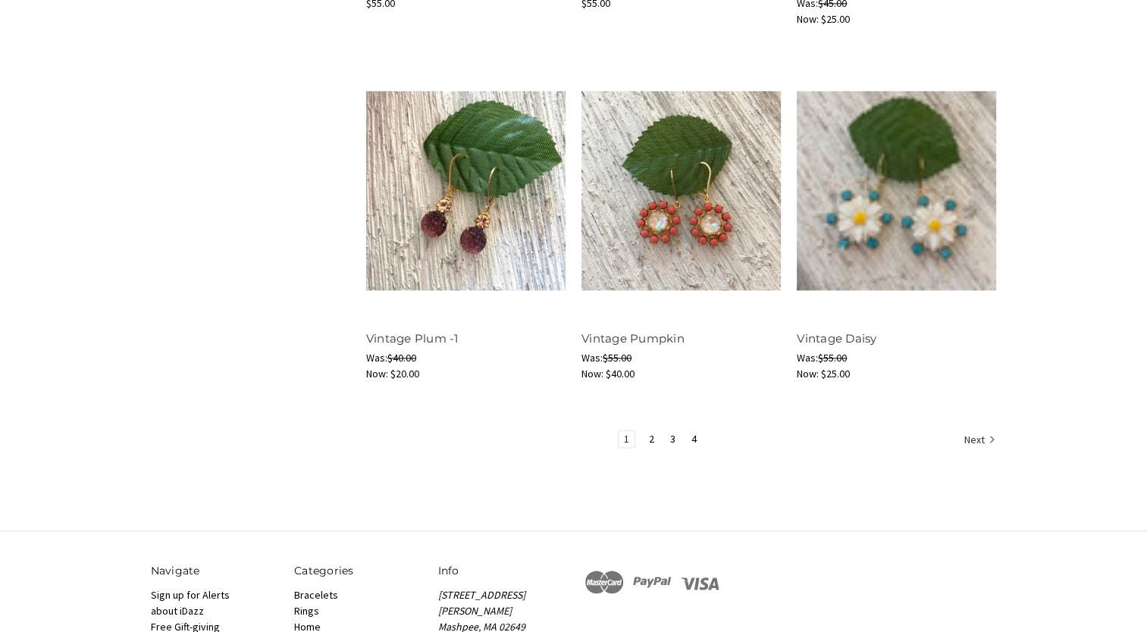
scroll to position [1896, 0]
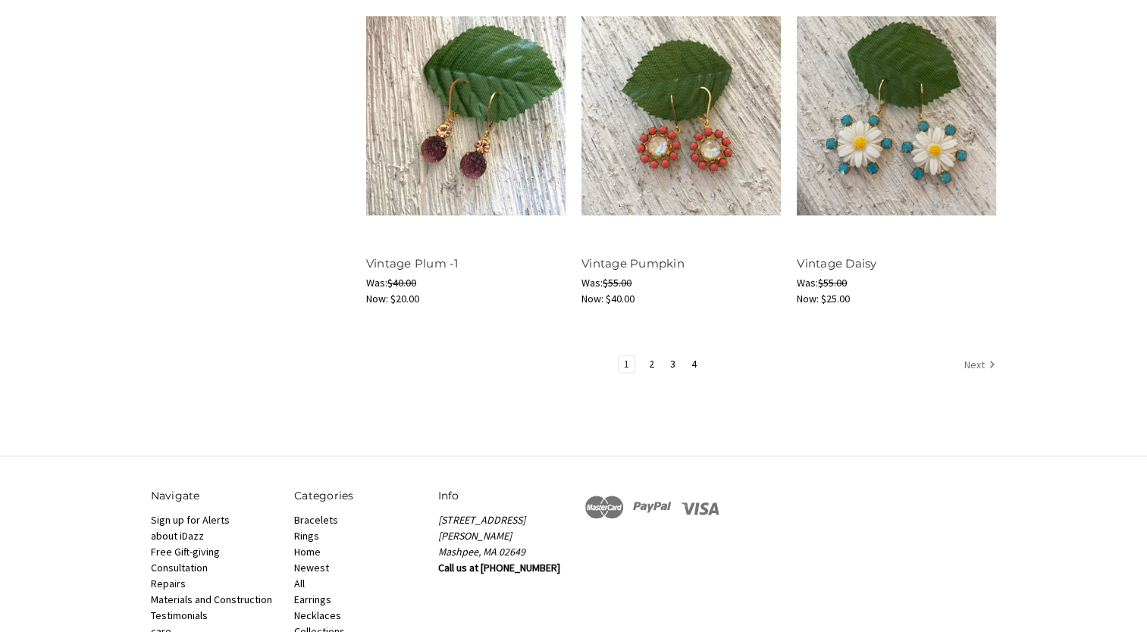
click at [968, 366] on link "Next" at bounding box center [977, 366] width 37 height 20
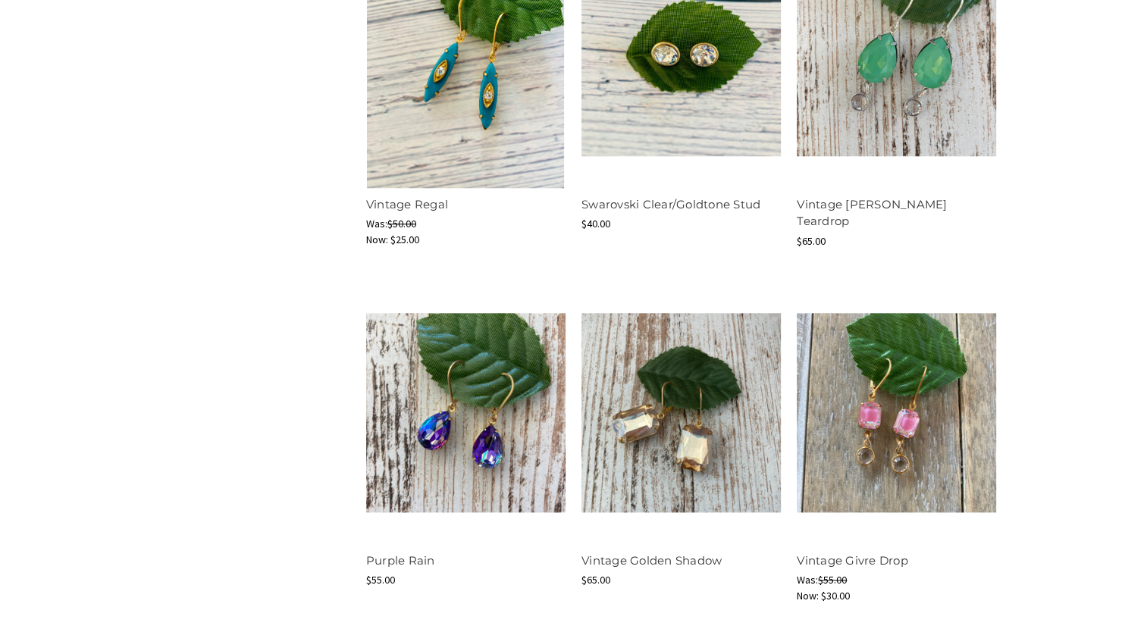
scroll to position [1820, 0]
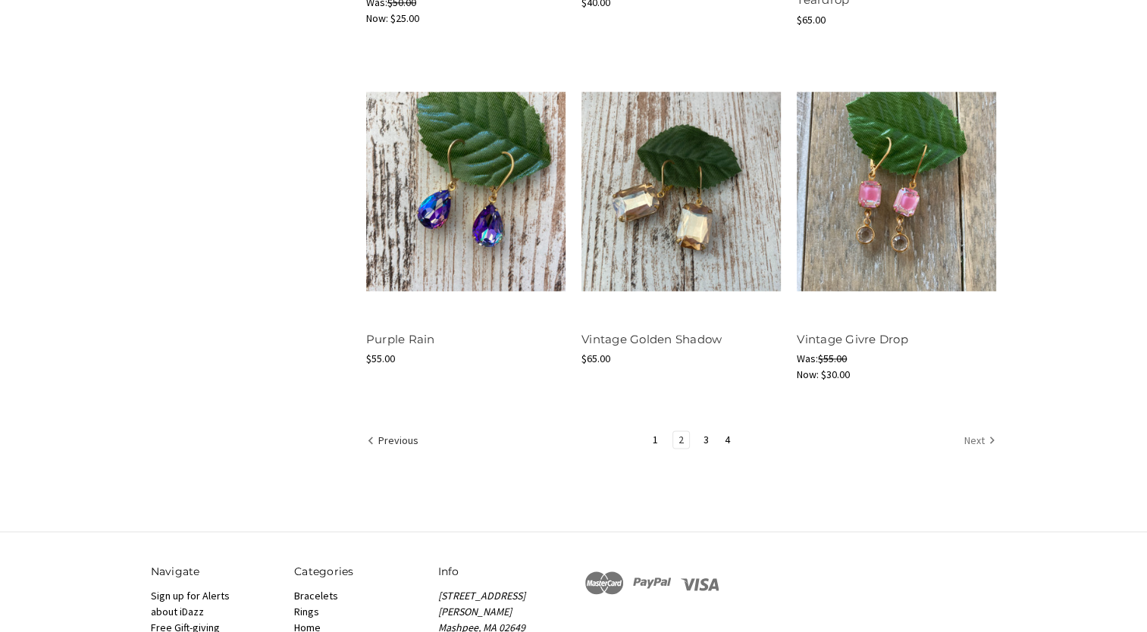
click at [968, 442] on link "Next" at bounding box center [977, 442] width 37 height 20
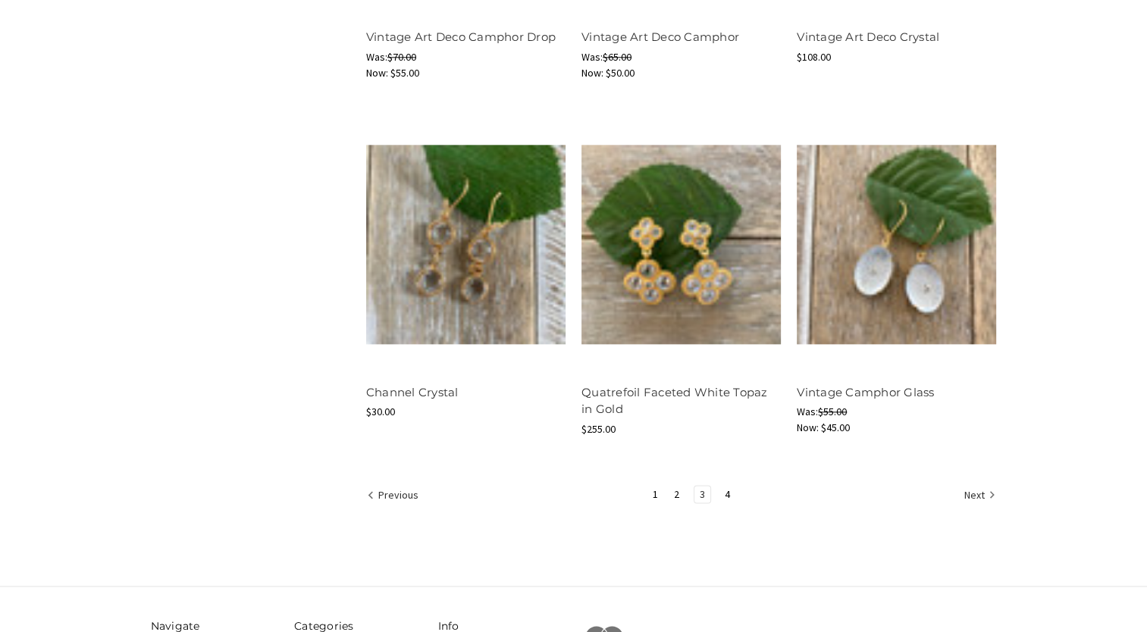
scroll to position [1896, 0]
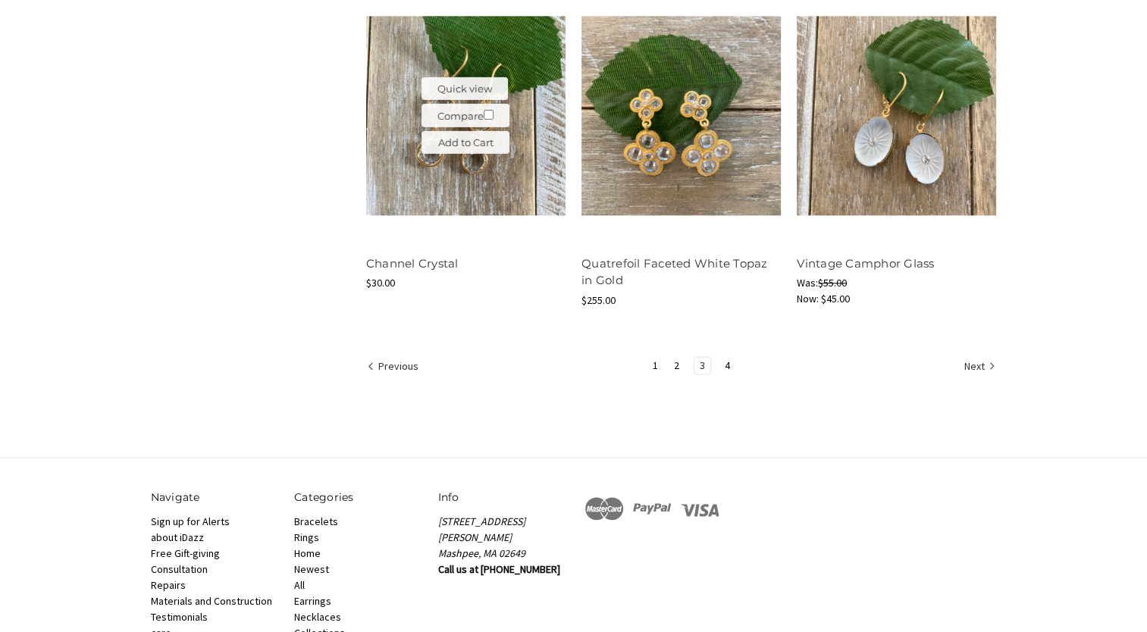
click at [386, 134] on img at bounding box center [465, 115] width 199 height 199
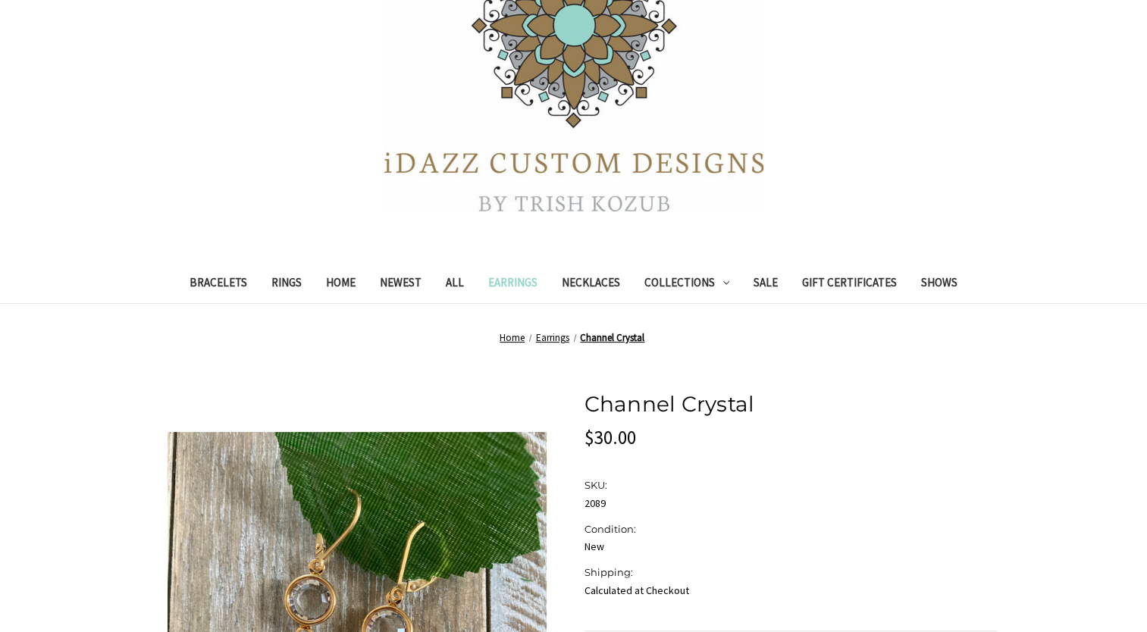
scroll to position [76, 0]
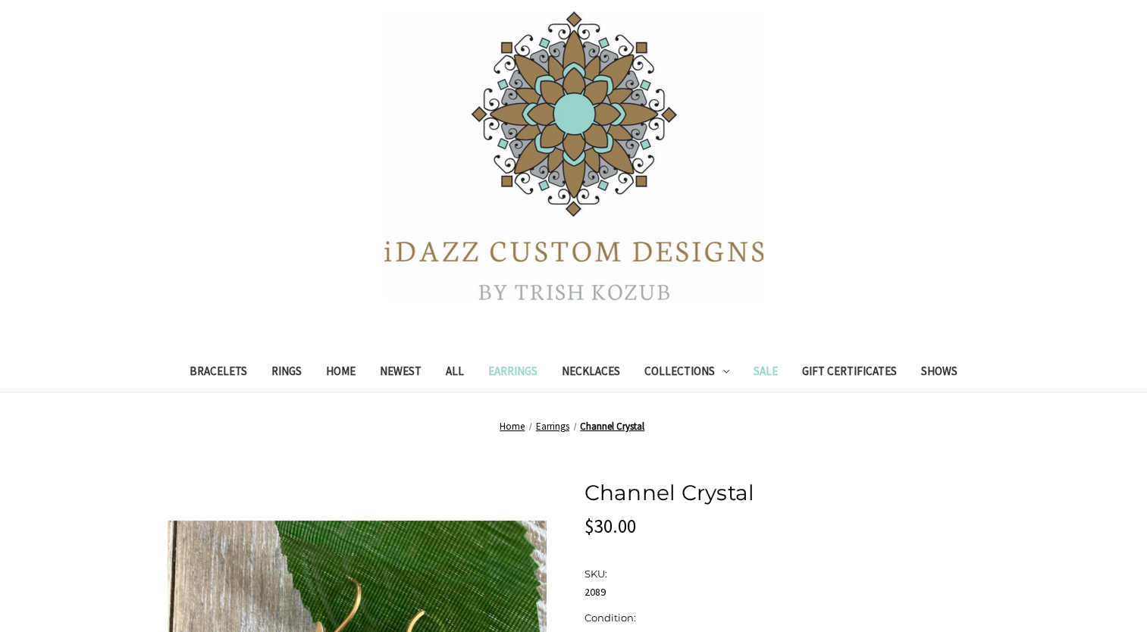
click at [764, 369] on link "Sale" at bounding box center [766, 373] width 49 height 37
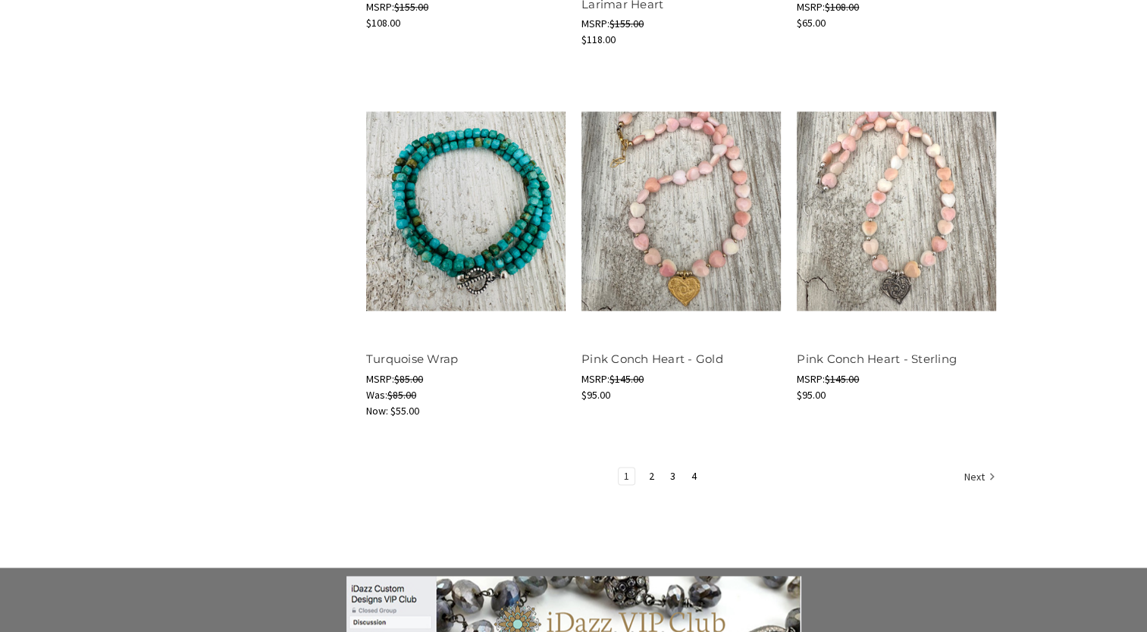
scroll to position [2123, 0]
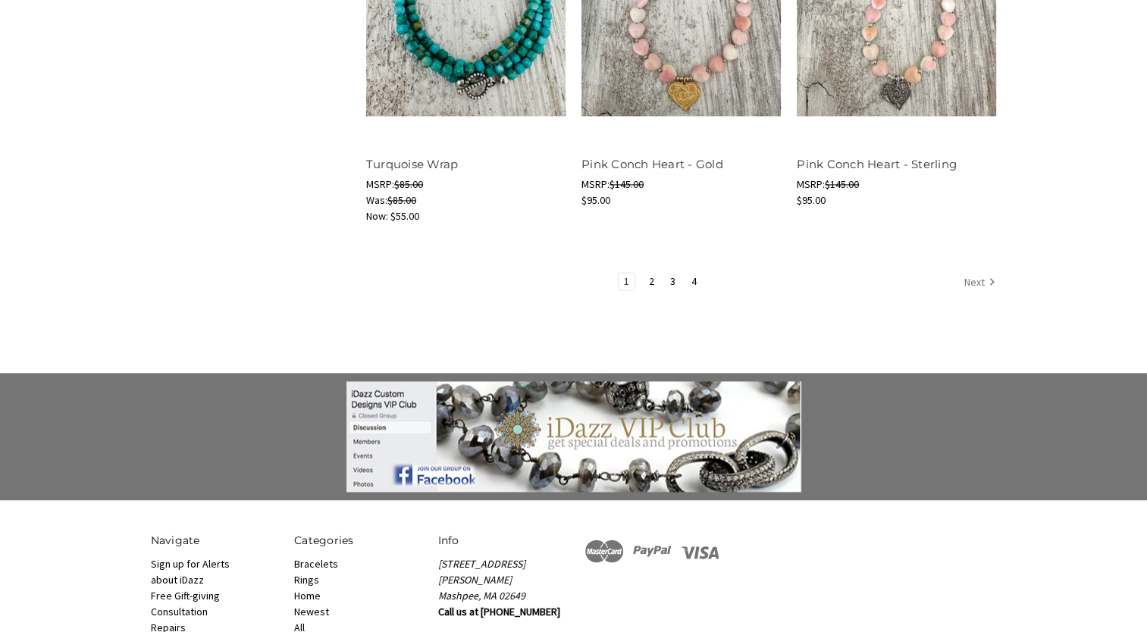
click at [977, 273] on link "Next" at bounding box center [977, 283] width 37 height 20
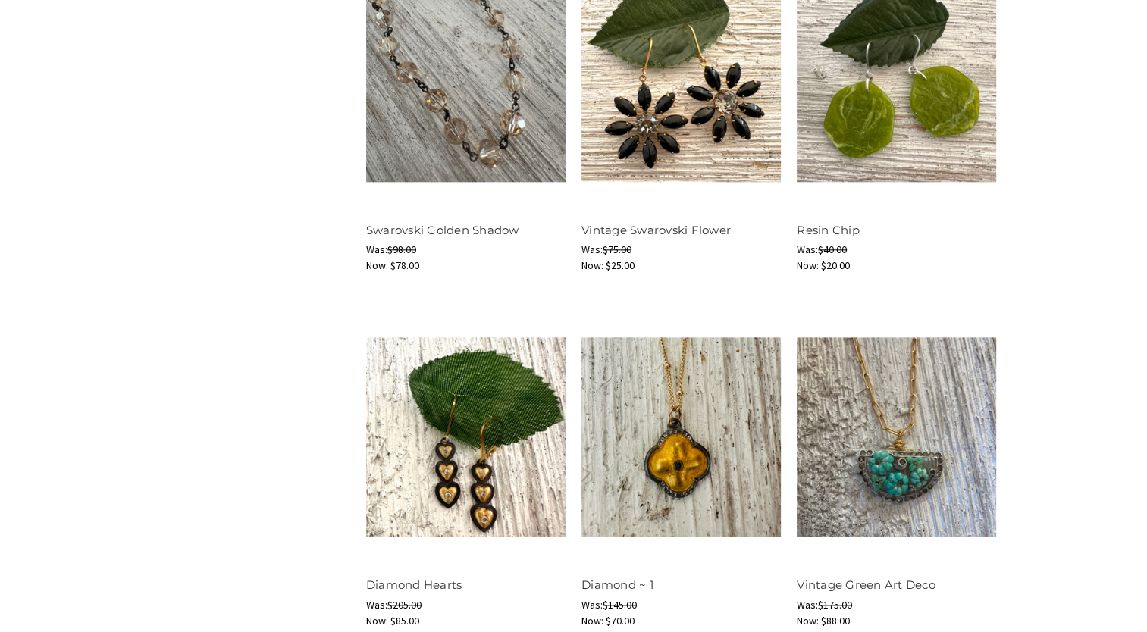
scroll to position [1972, 0]
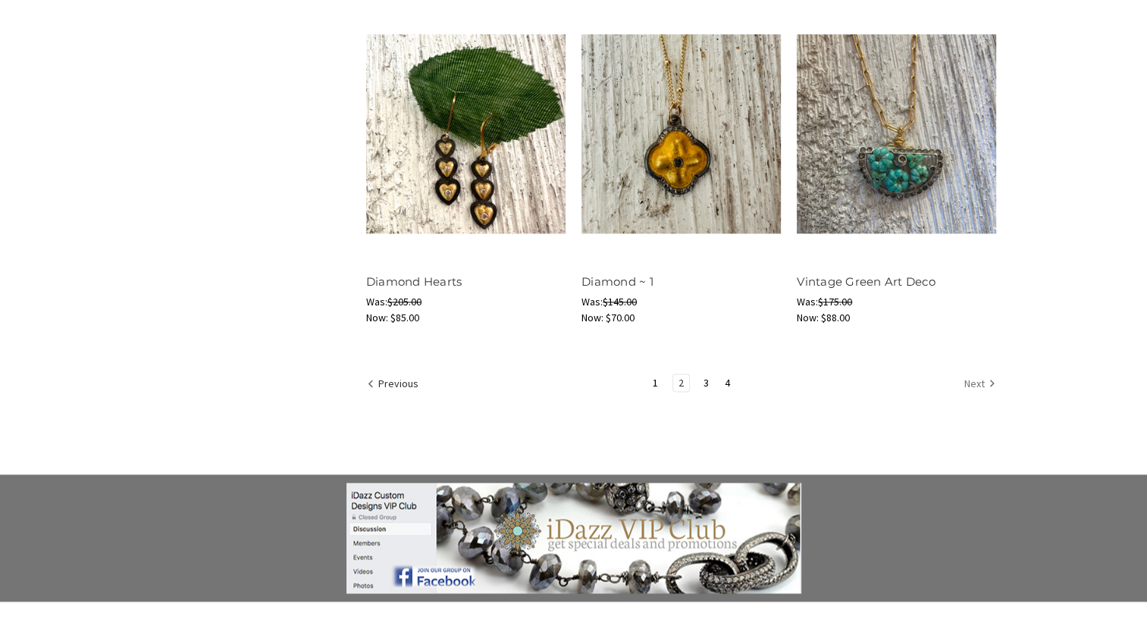
click at [968, 383] on link "Next" at bounding box center [977, 385] width 37 height 20
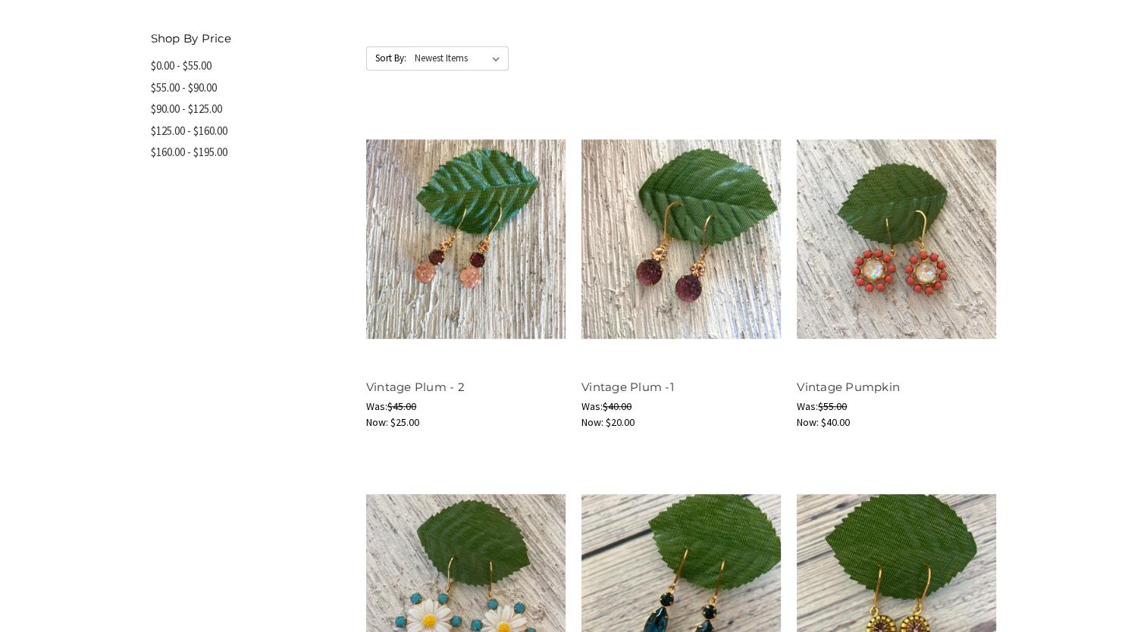
scroll to position [834, 0]
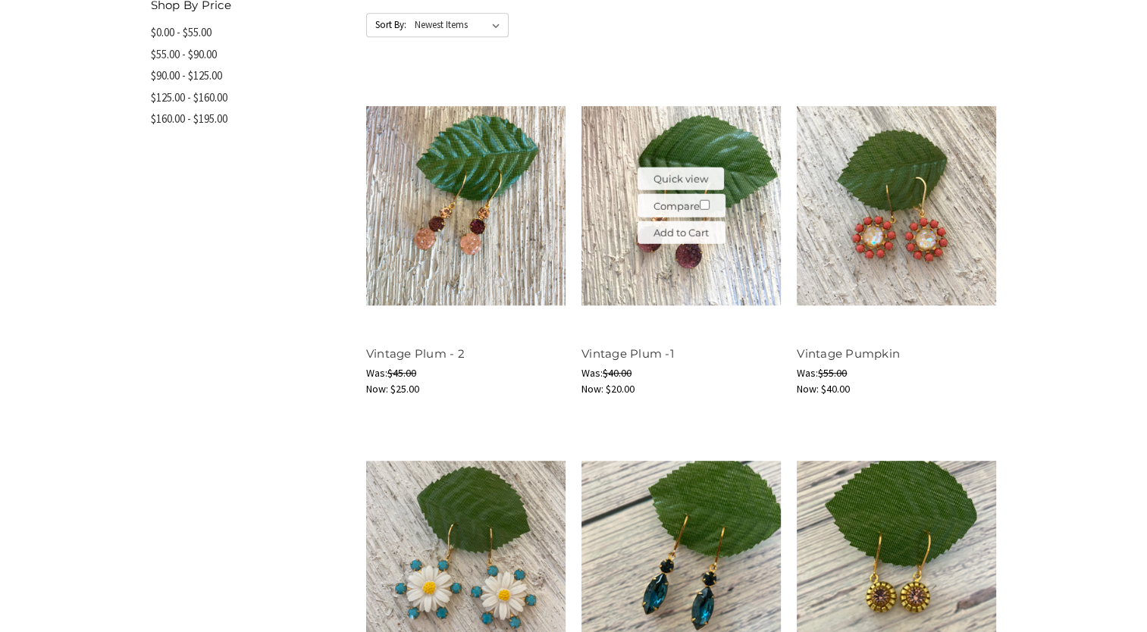
click at [752, 174] on img at bounding box center [681, 205] width 199 height 199
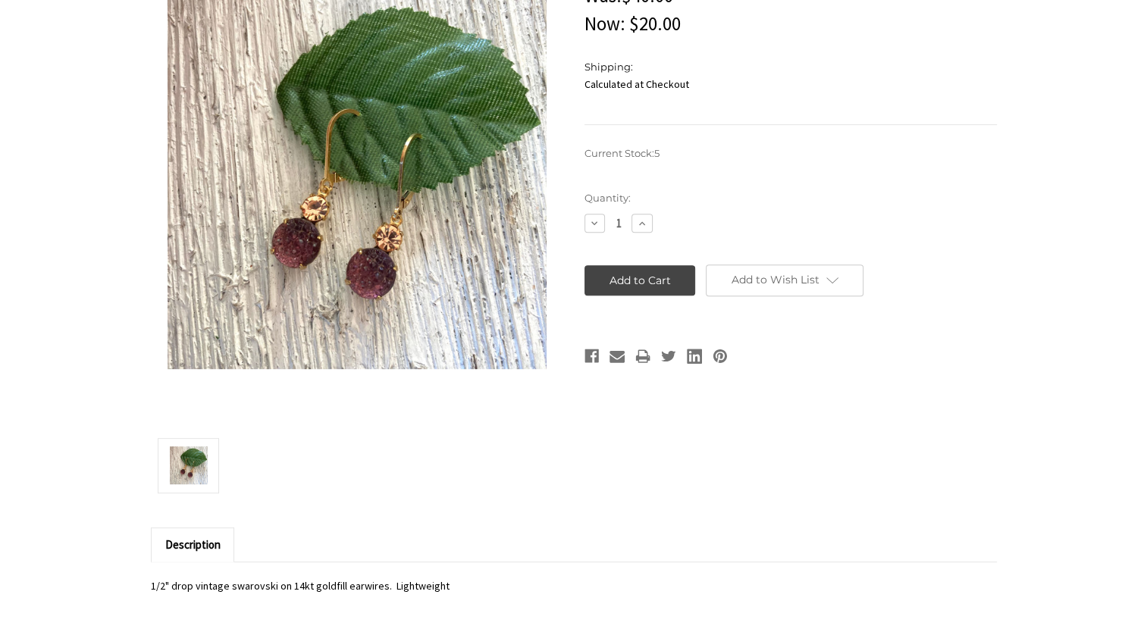
scroll to position [531, 0]
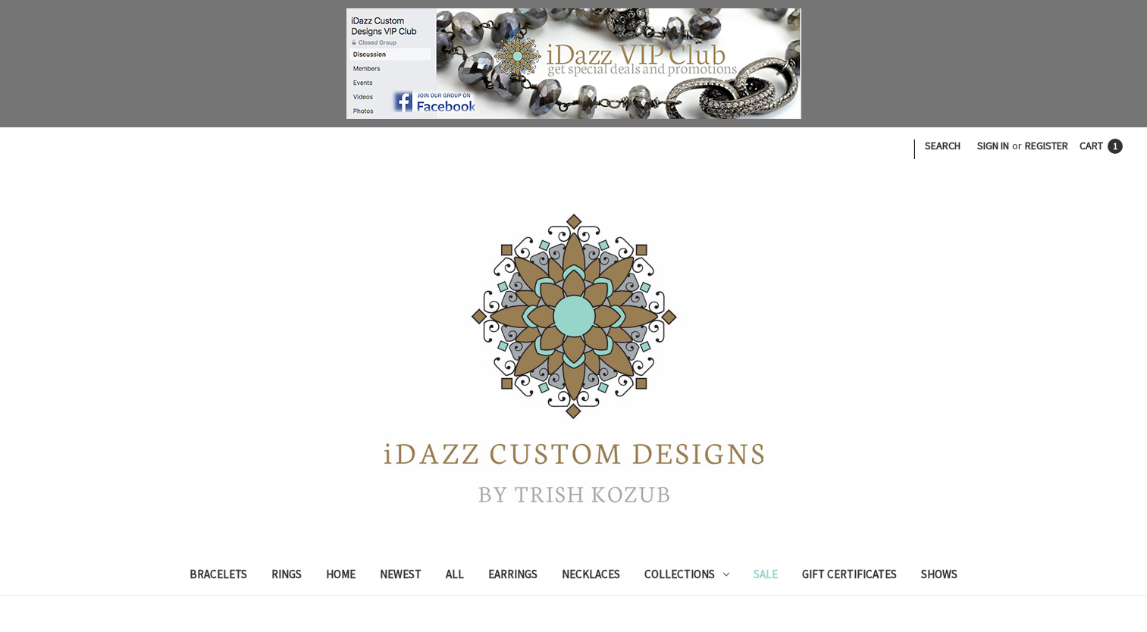
scroll to position [833, 0]
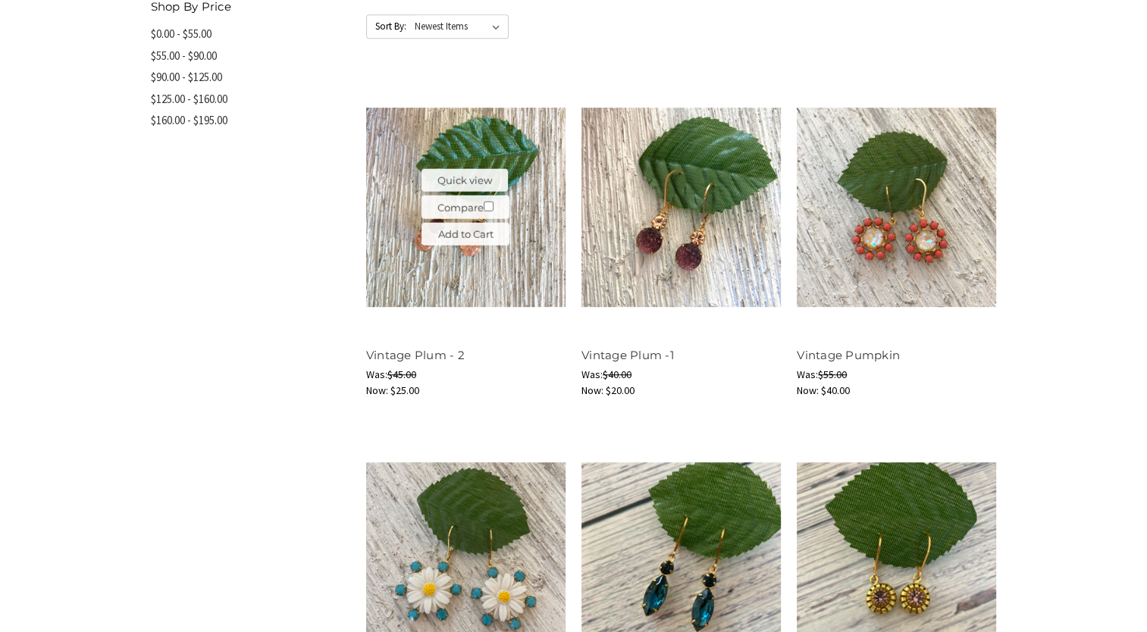
click at [491, 148] on img at bounding box center [465, 207] width 199 height 199
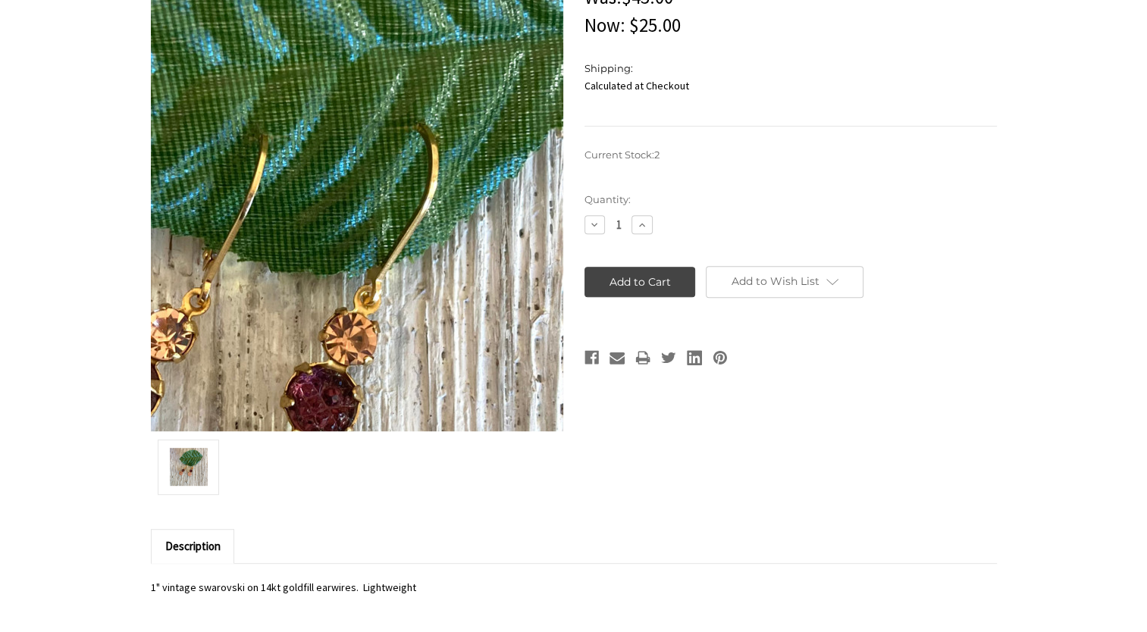
scroll to position [607, 0]
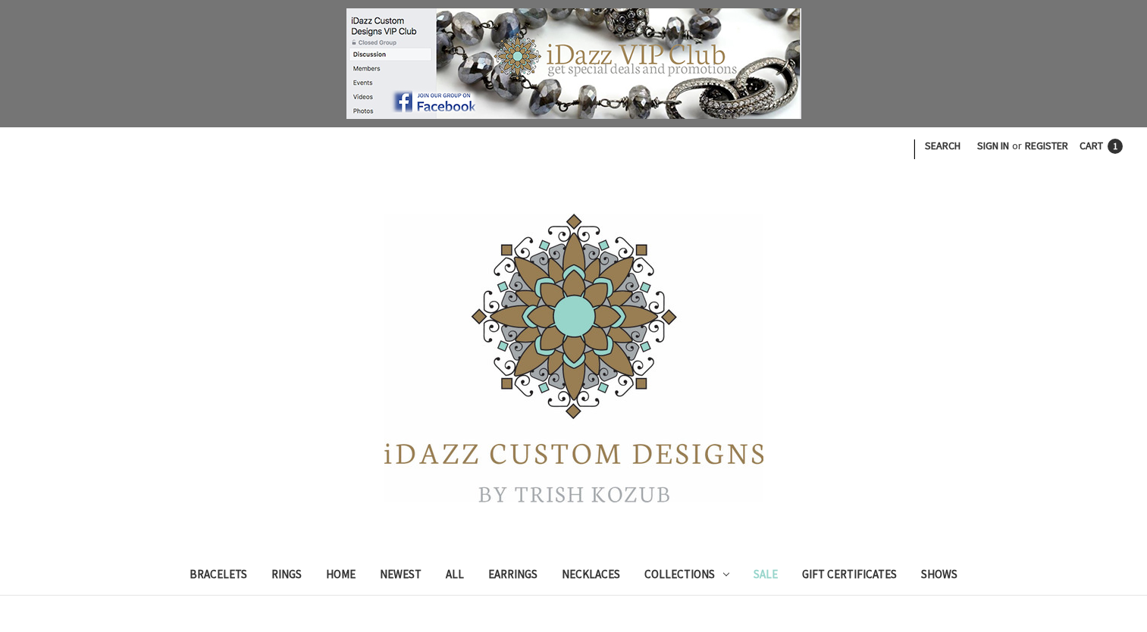
scroll to position [831, 0]
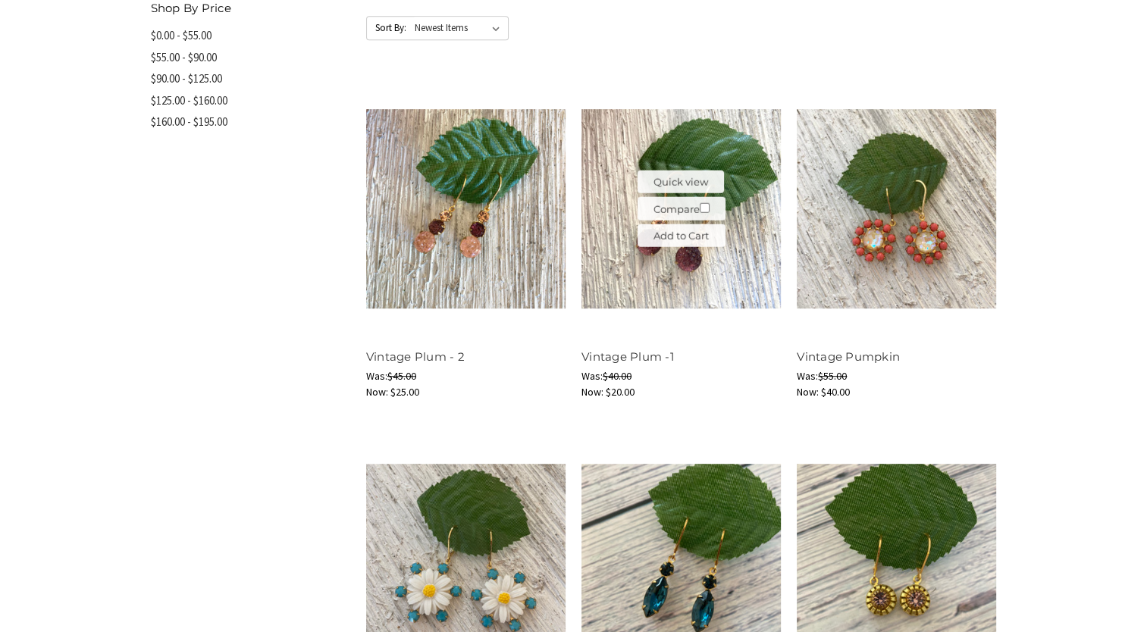
click at [689, 253] on img at bounding box center [681, 208] width 199 height 199
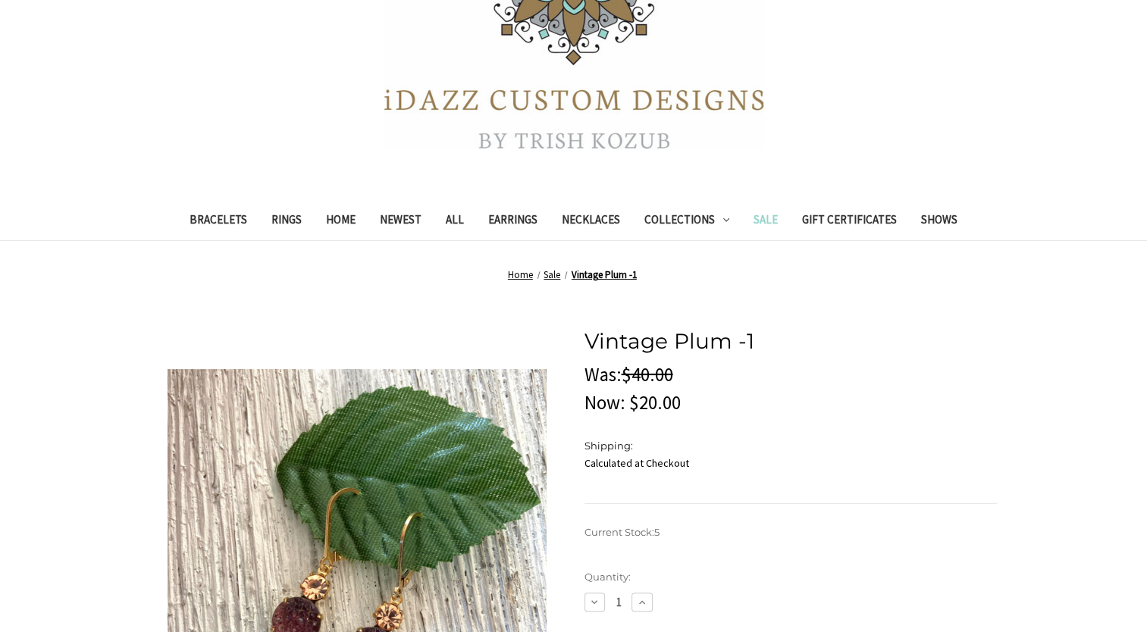
scroll to position [455, 0]
